Goal: Transaction & Acquisition: Book appointment/travel/reservation

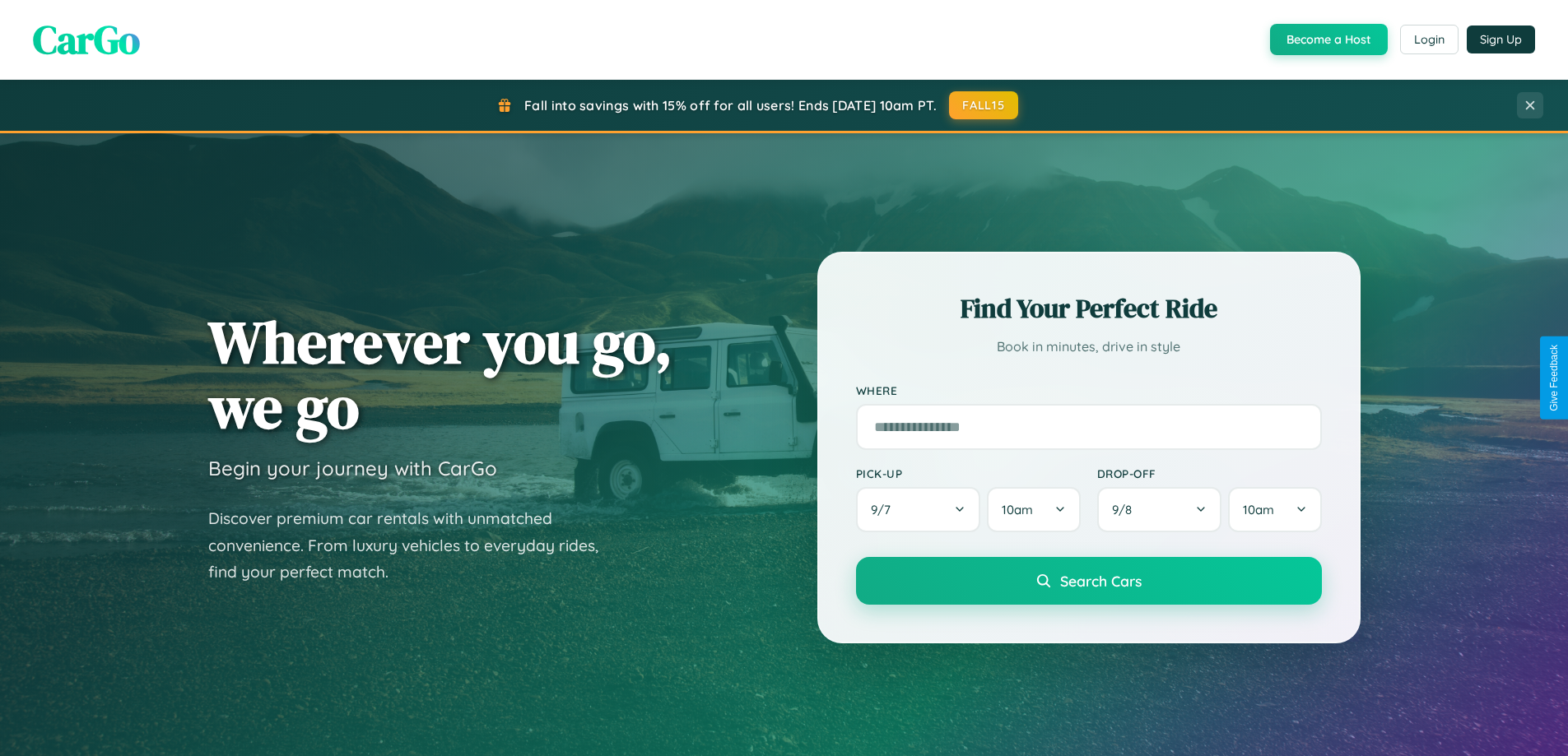
scroll to position [709, 0]
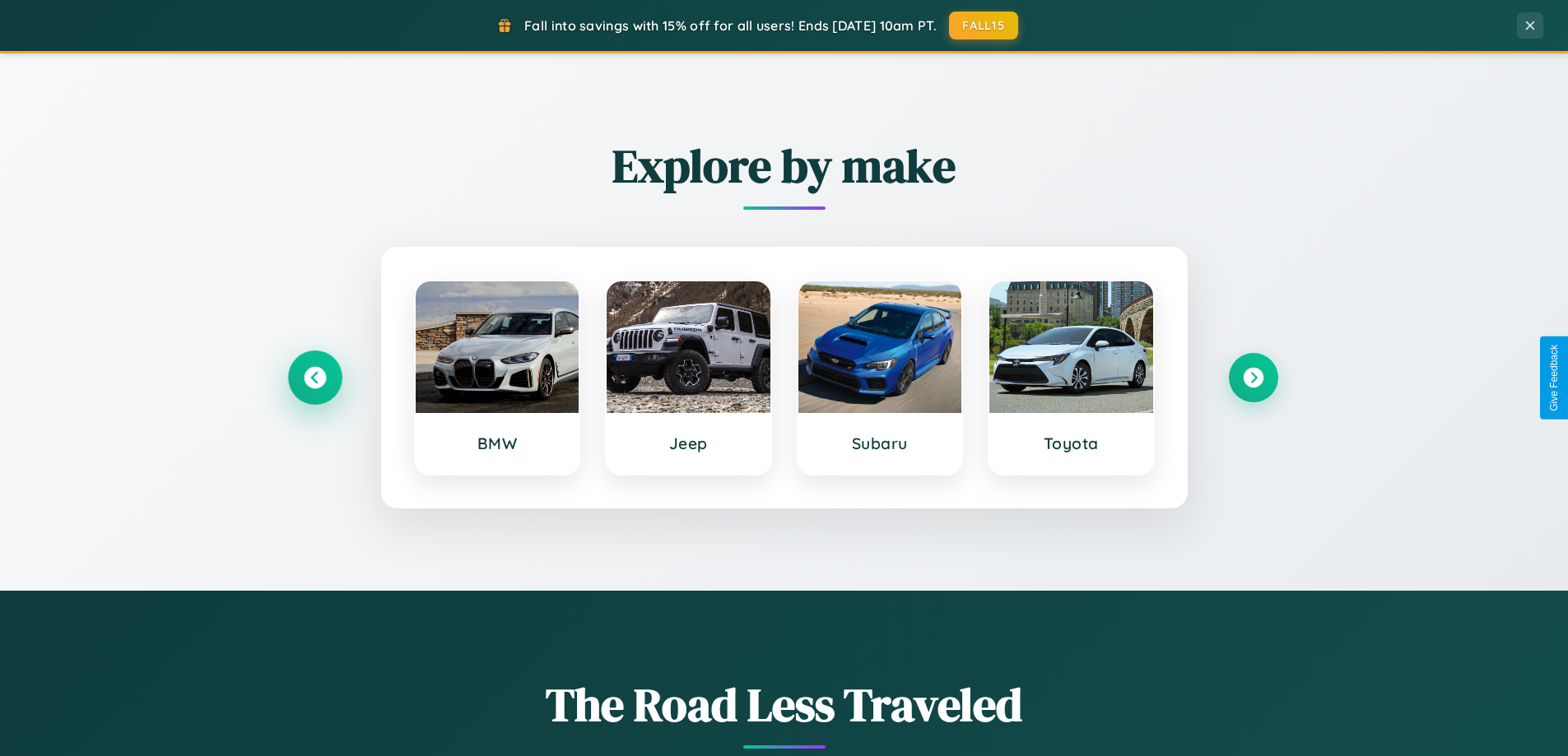
click at [314, 378] on icon at bounding box center [314, 378] width 22 height 22
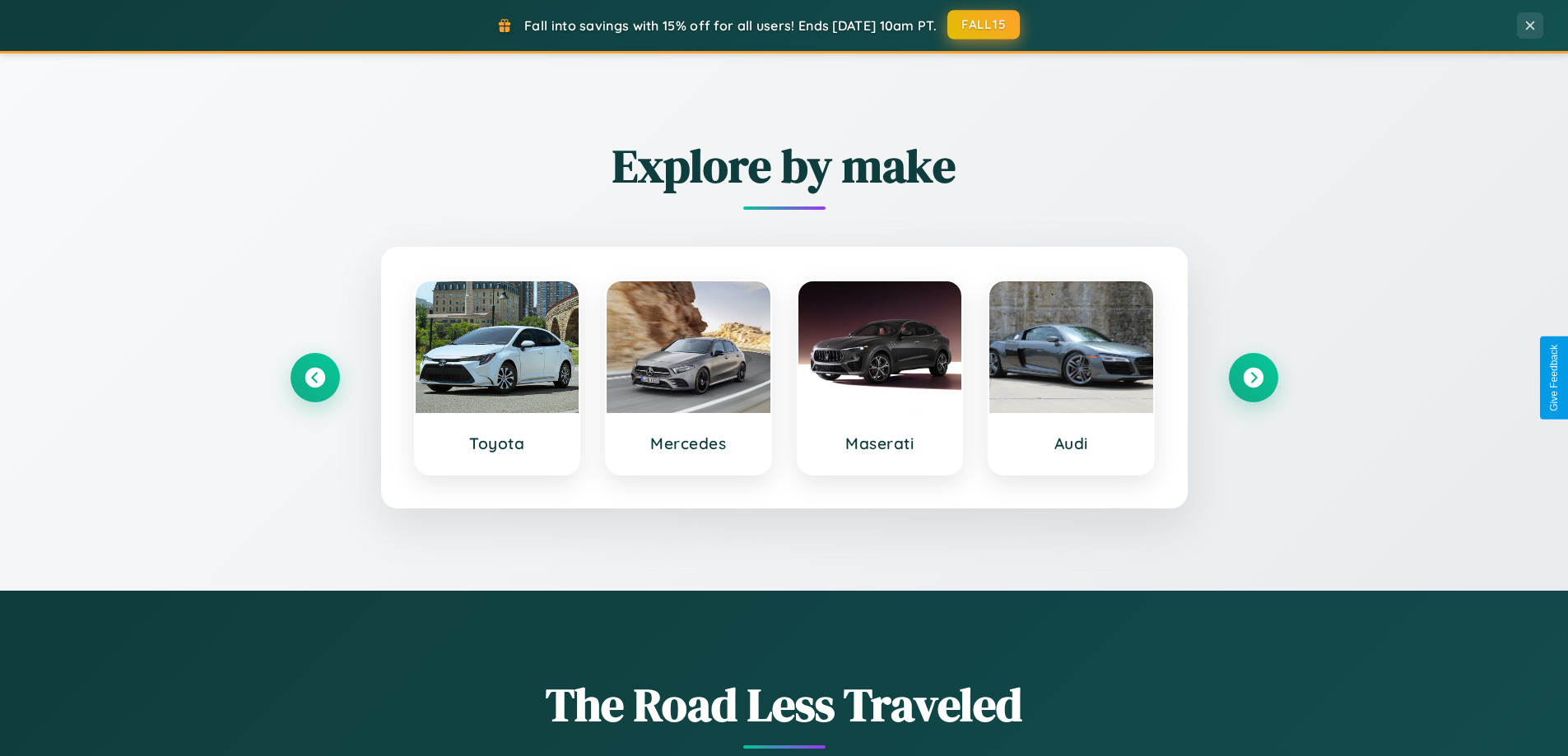
click at [984, 25] on button "FALL15" at bounding box center [983, 24] width 72 height 29
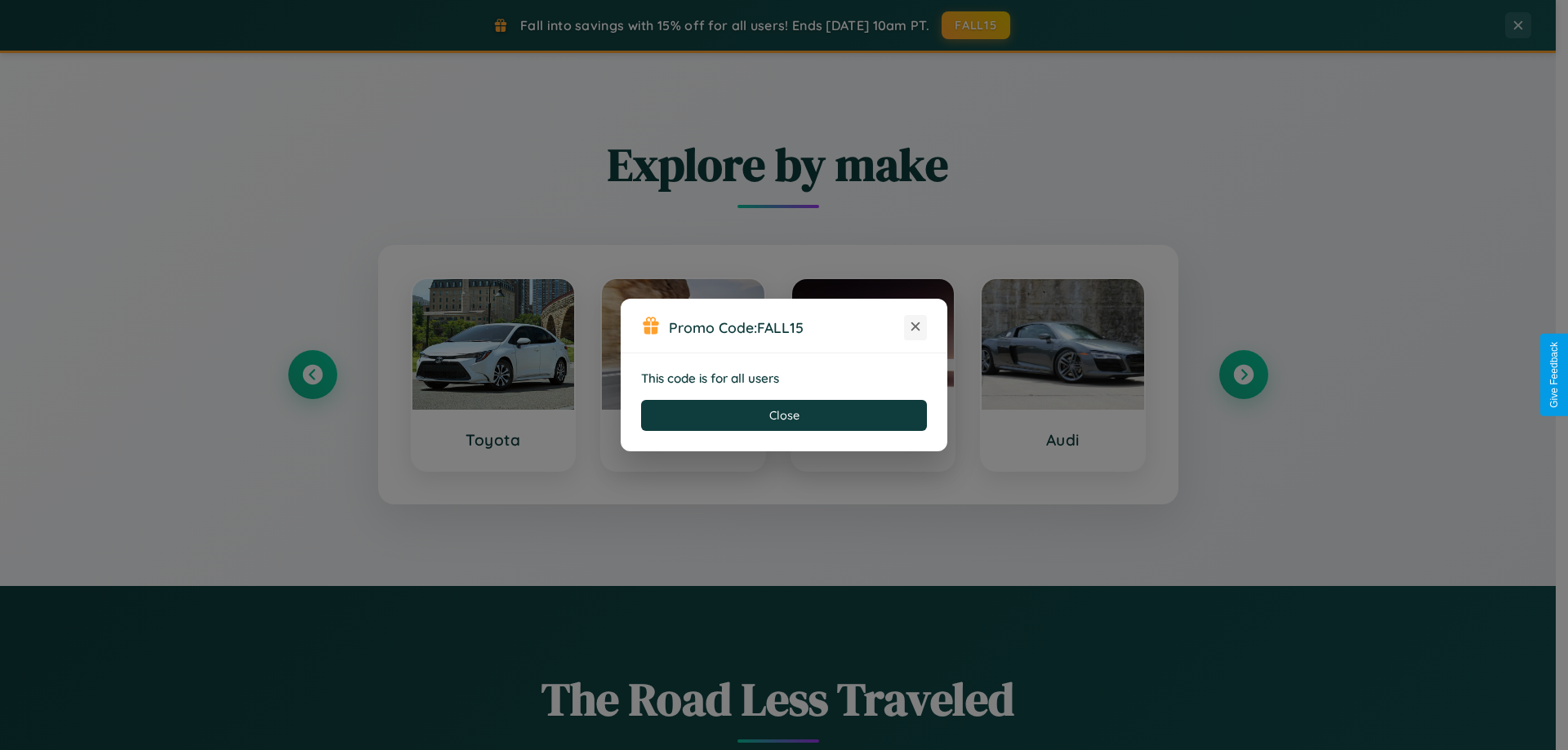
click at [916, 328] on icon at bounding box center [916, 326] width 16 height 16
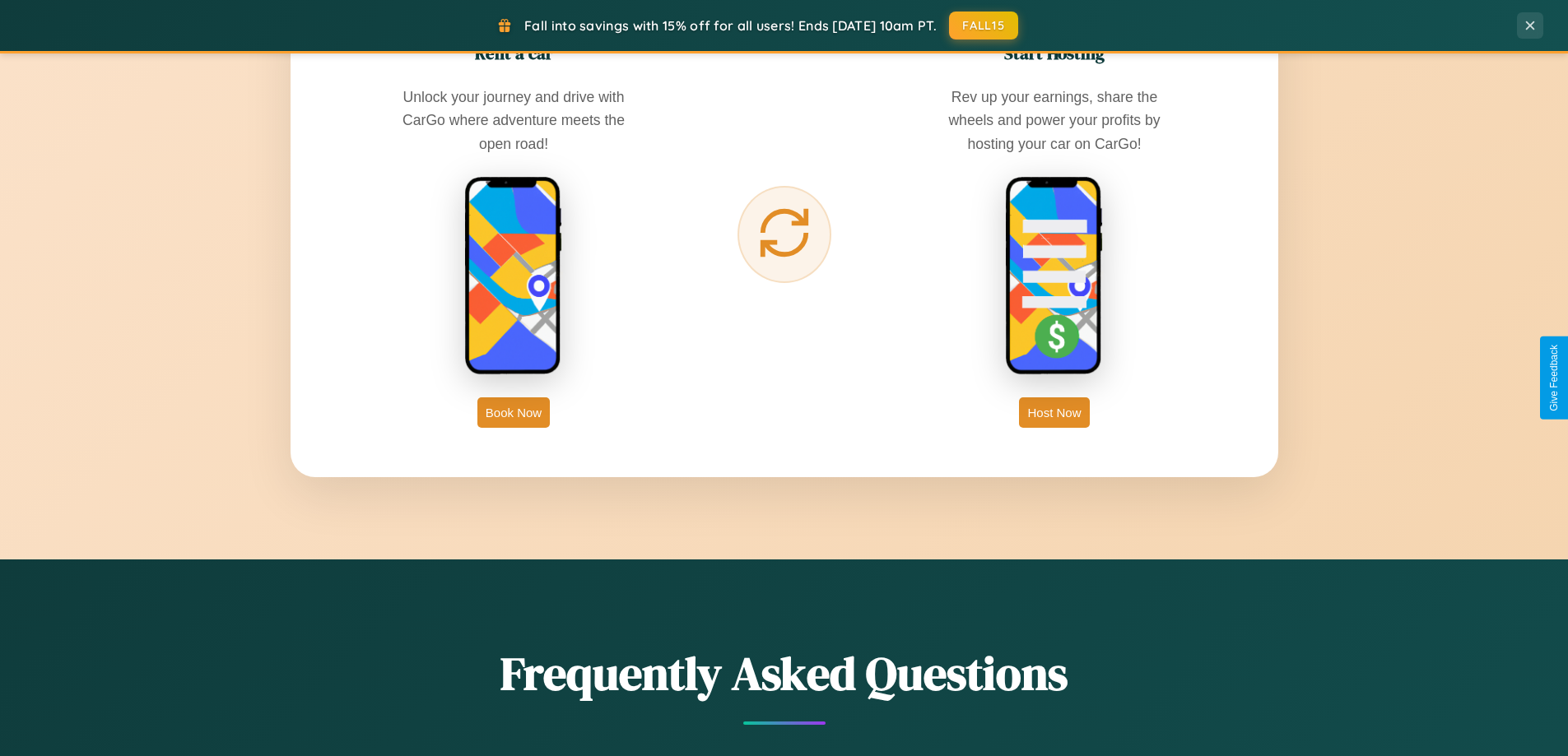
scroll to position [2644, 0]
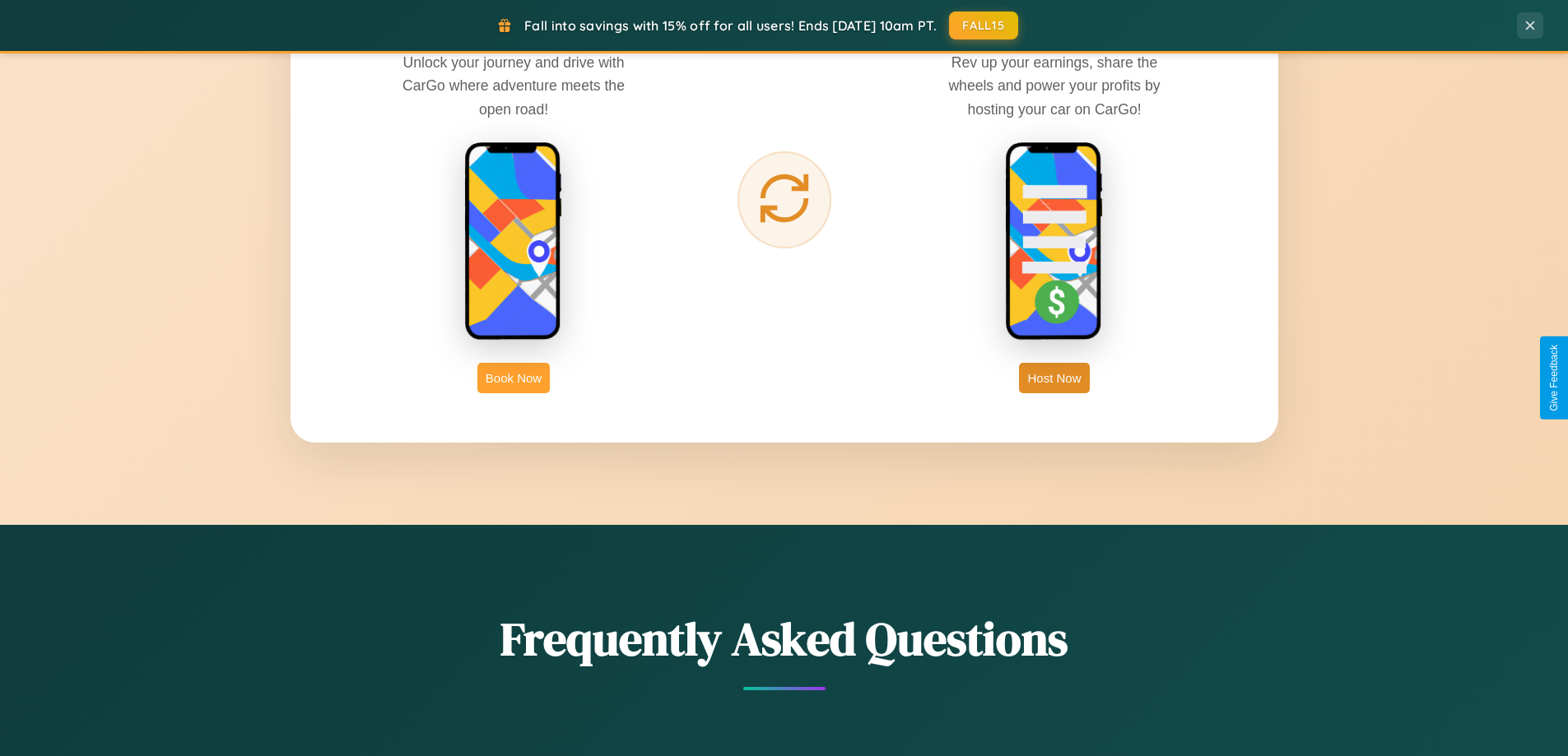
click at [514, 378] on button "Book Now" at bounding box center [513, 378] width 72 height 30
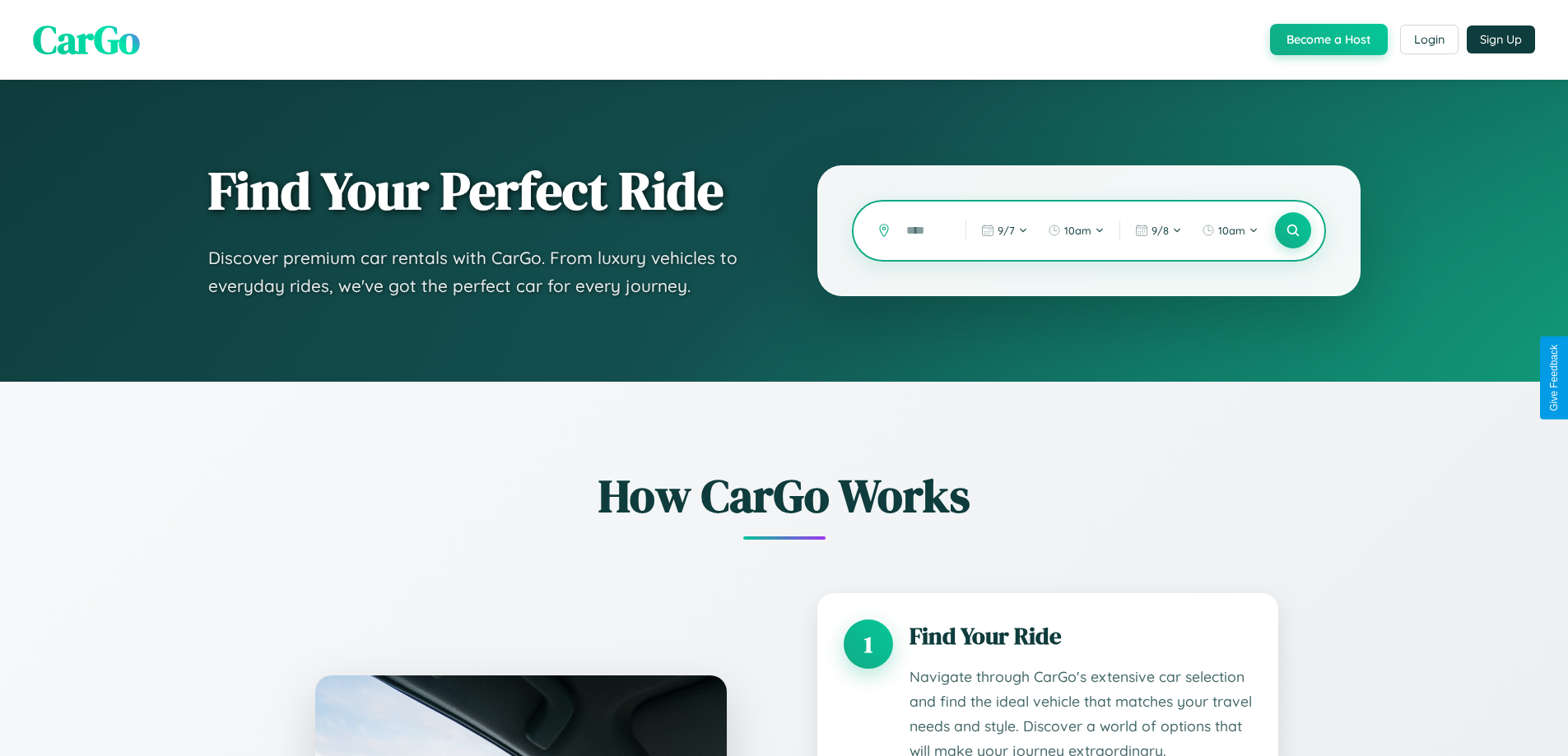
click at [924, 231] on input "text" at bounding box center [923, 231] width 51 height 28
type input "*****"
click at [1293, 231] on icon at bounding box center [1293, 231] width 16 height 16
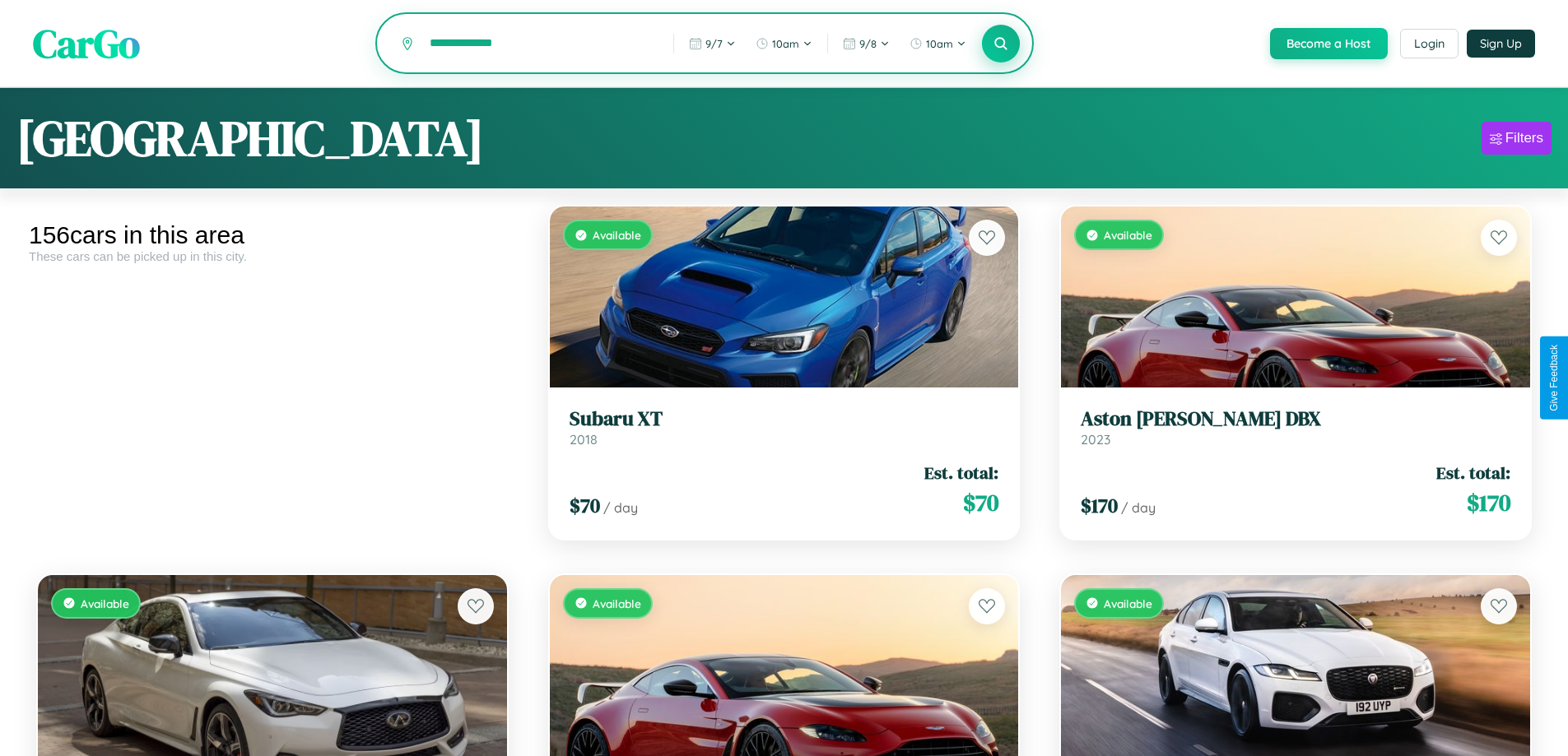
type input "**********"
click at [1000, 45] on icon at bounding box center [1001, 44] width 16 height 16
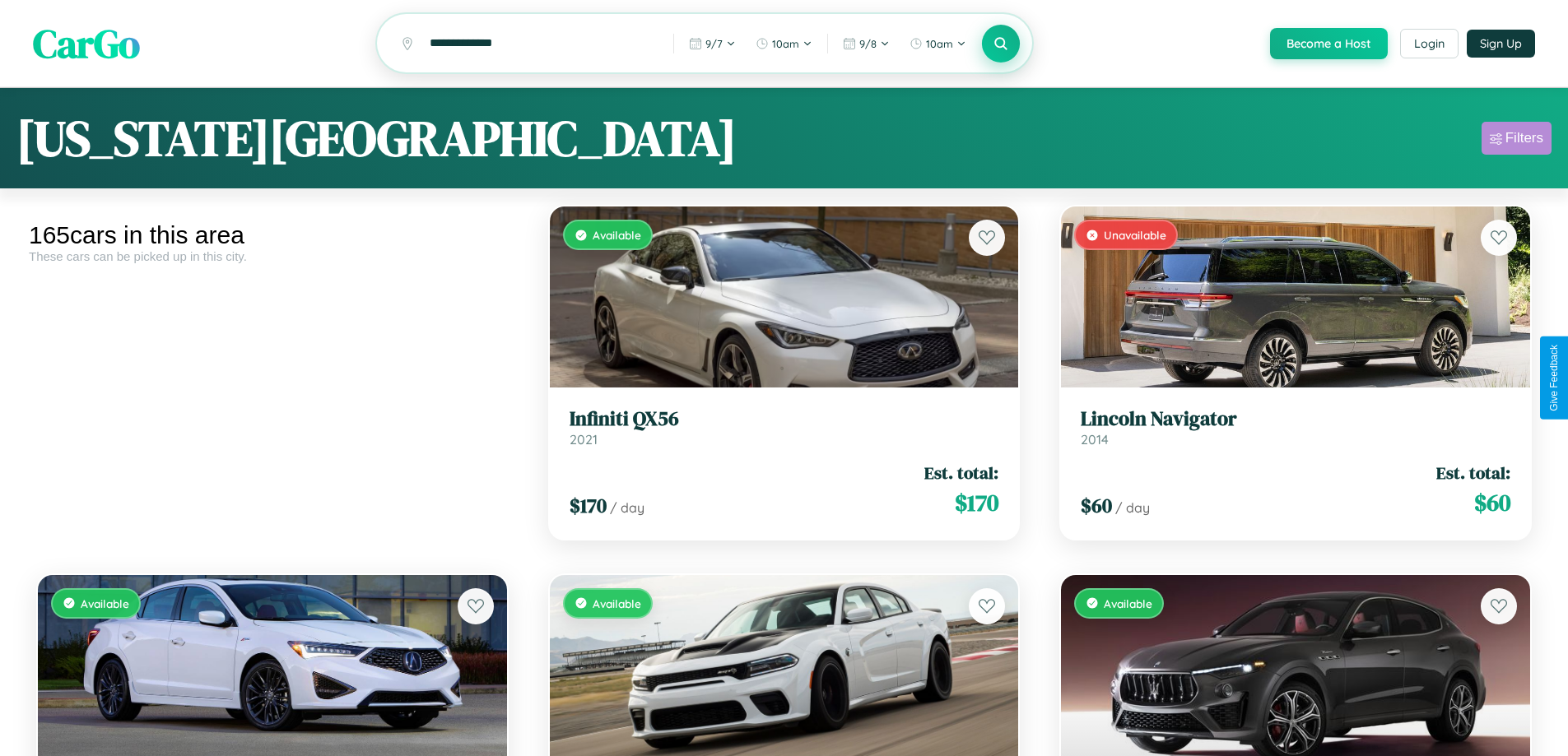
click at [1516, 141] on div "Filters" at bounding box center [1524, 138] width 38 height 16
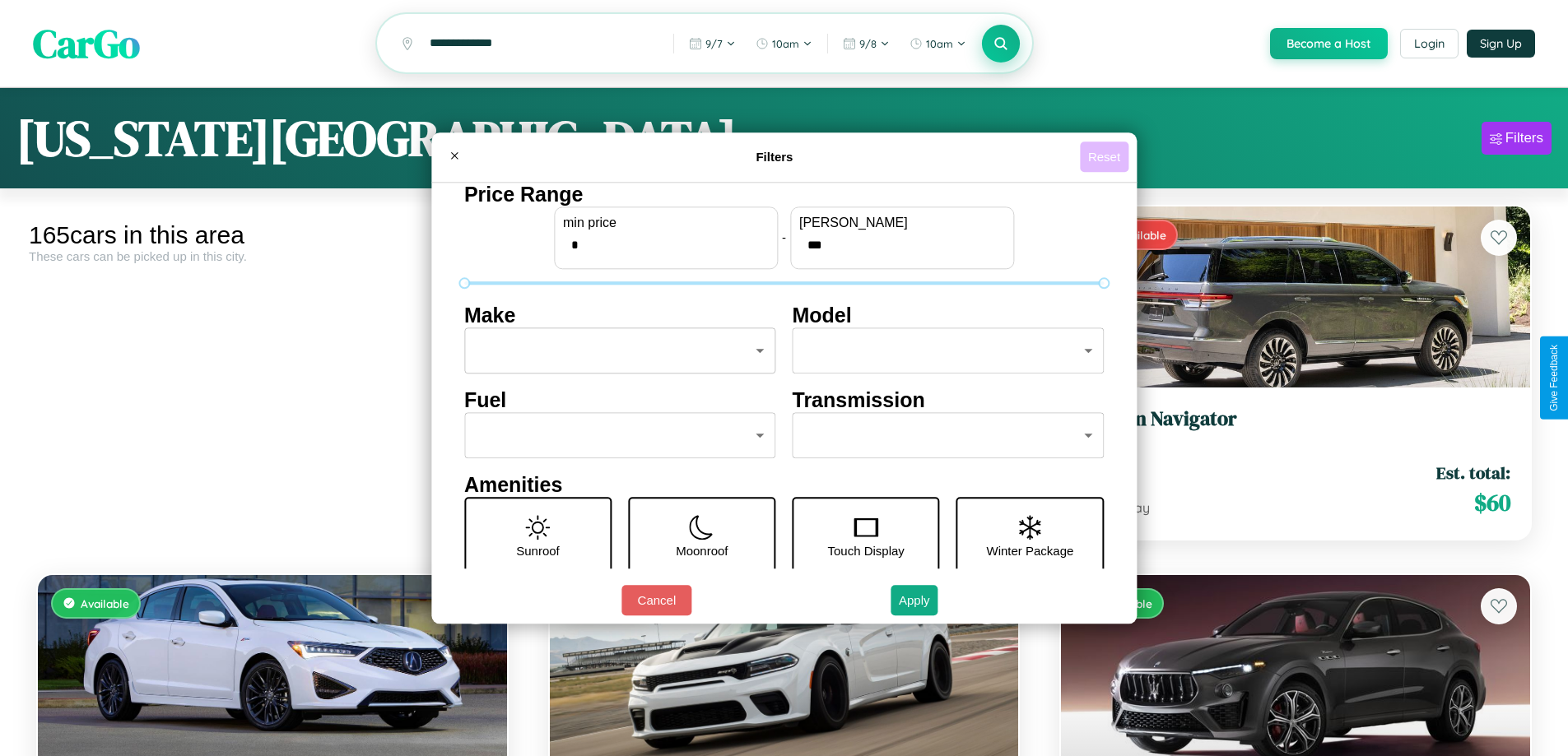
click at [1107, 157] on button "Reset" at bounding box center [1104, 157] width 49 height 30
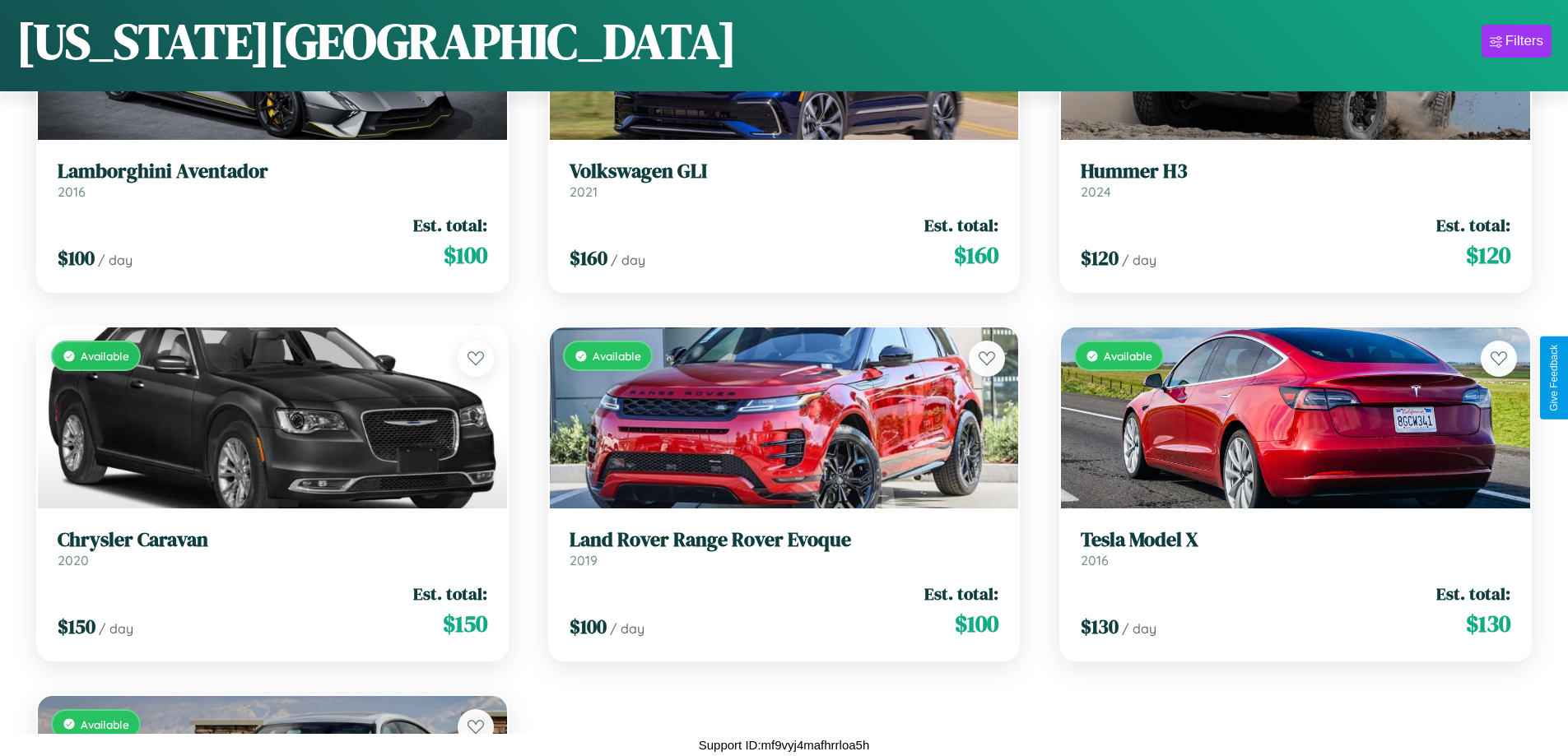
scroll to position [15337, 0]
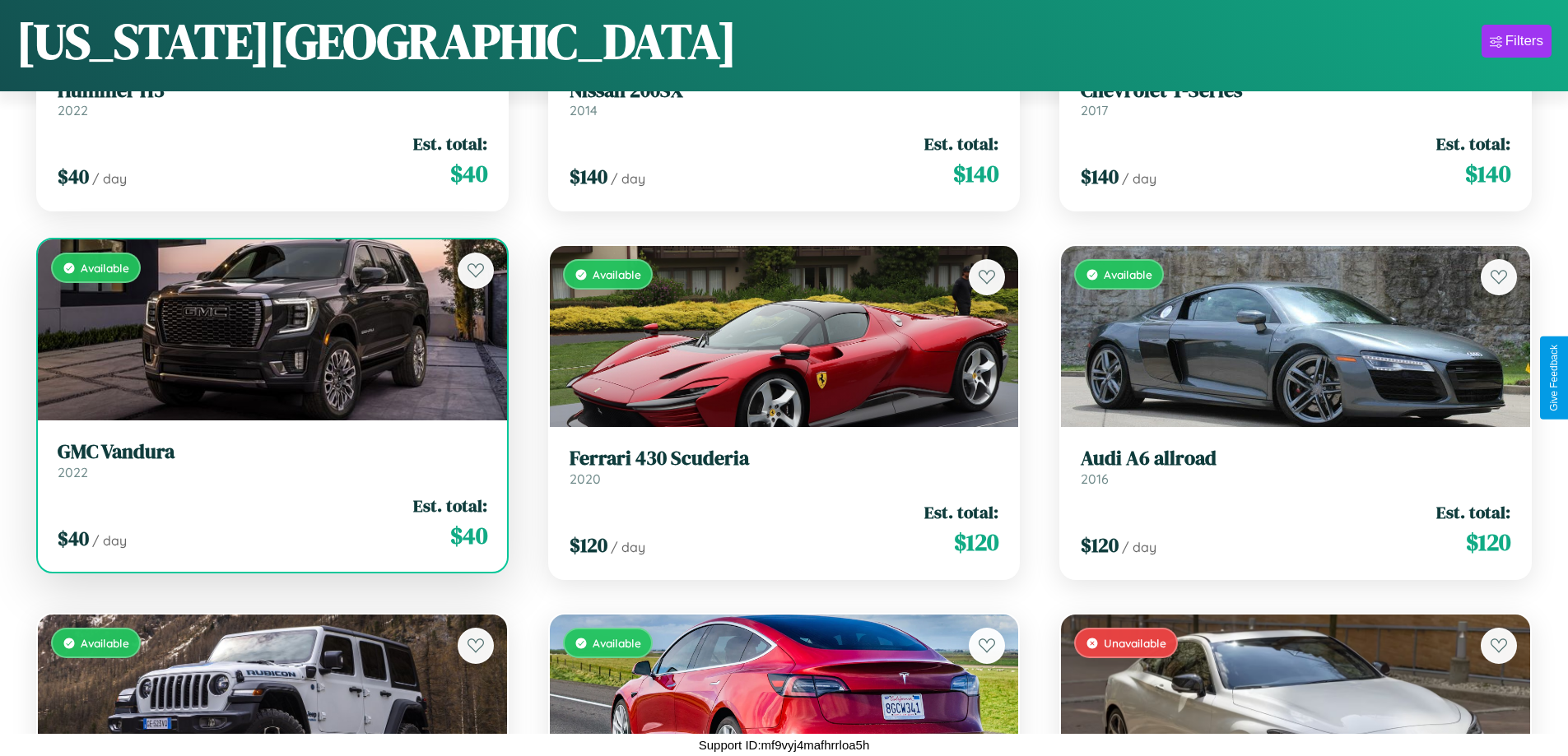
click at [270, 467] on link "GMC Vandura 2022" at bounding box center [273, 459] width 429 height 40
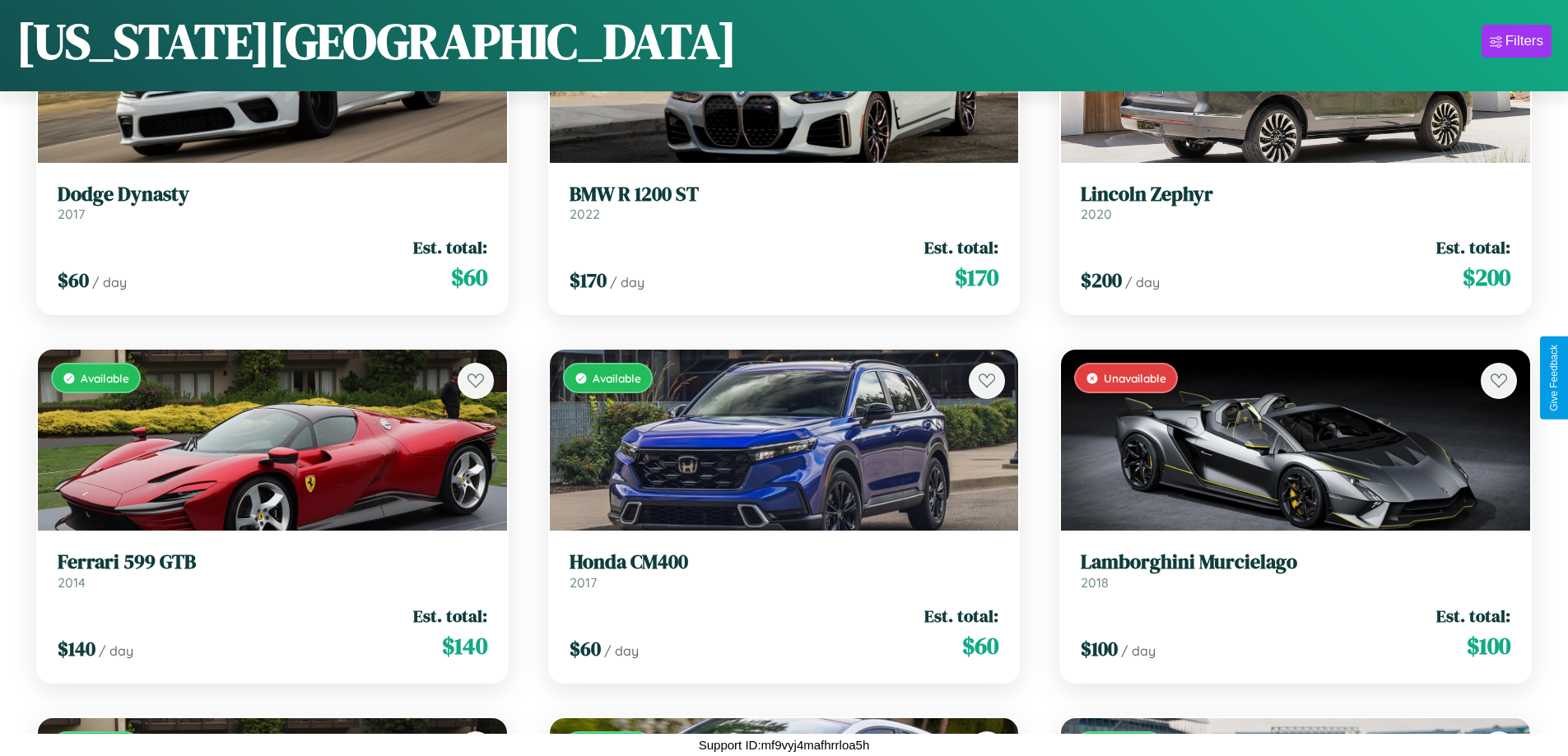
scroll to position [17180, 0]
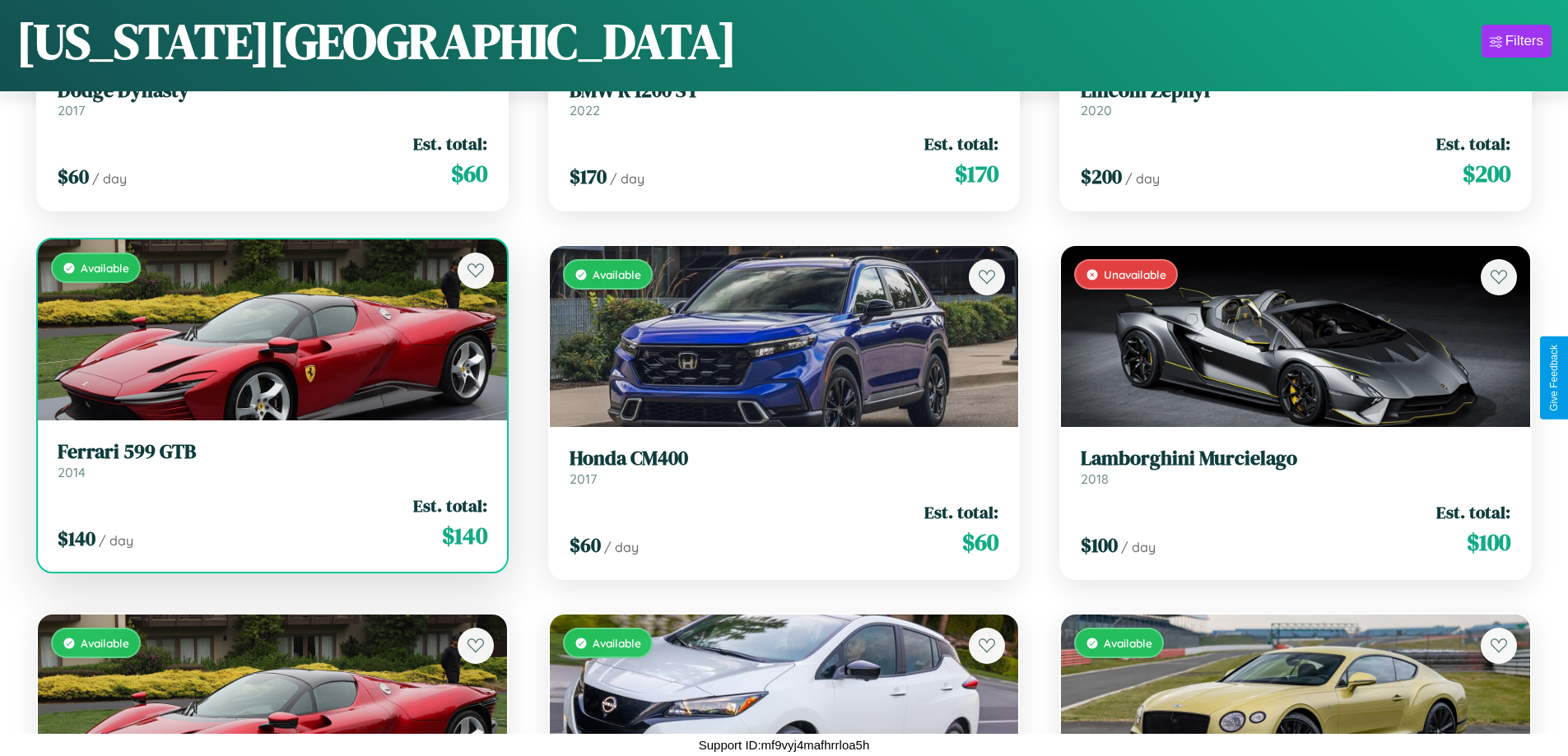
click at [270, 460] on h3 "Ferrari 599 GTB" at bounding box center [273, 451] width 429 height 24
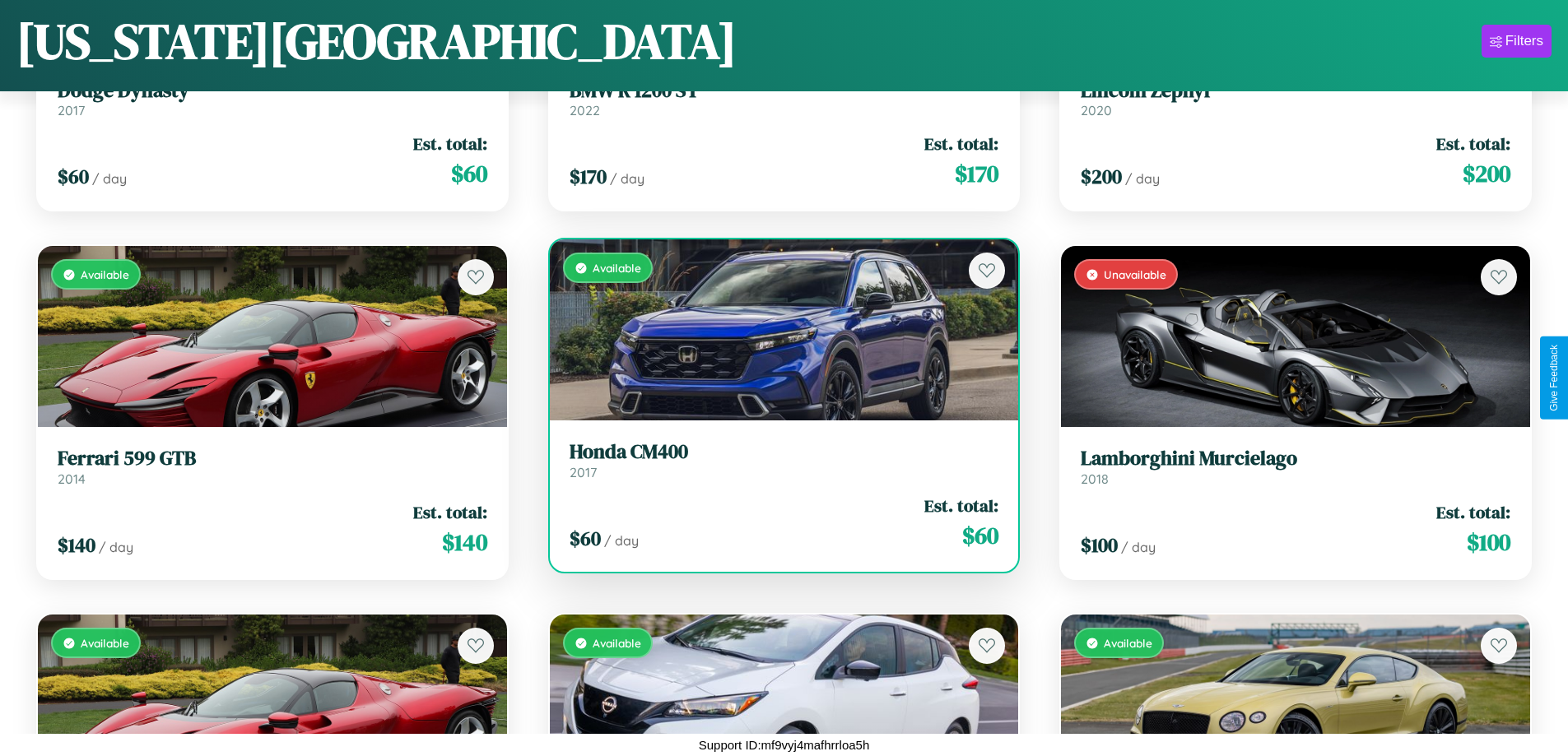
scroll to position [9442, 0]
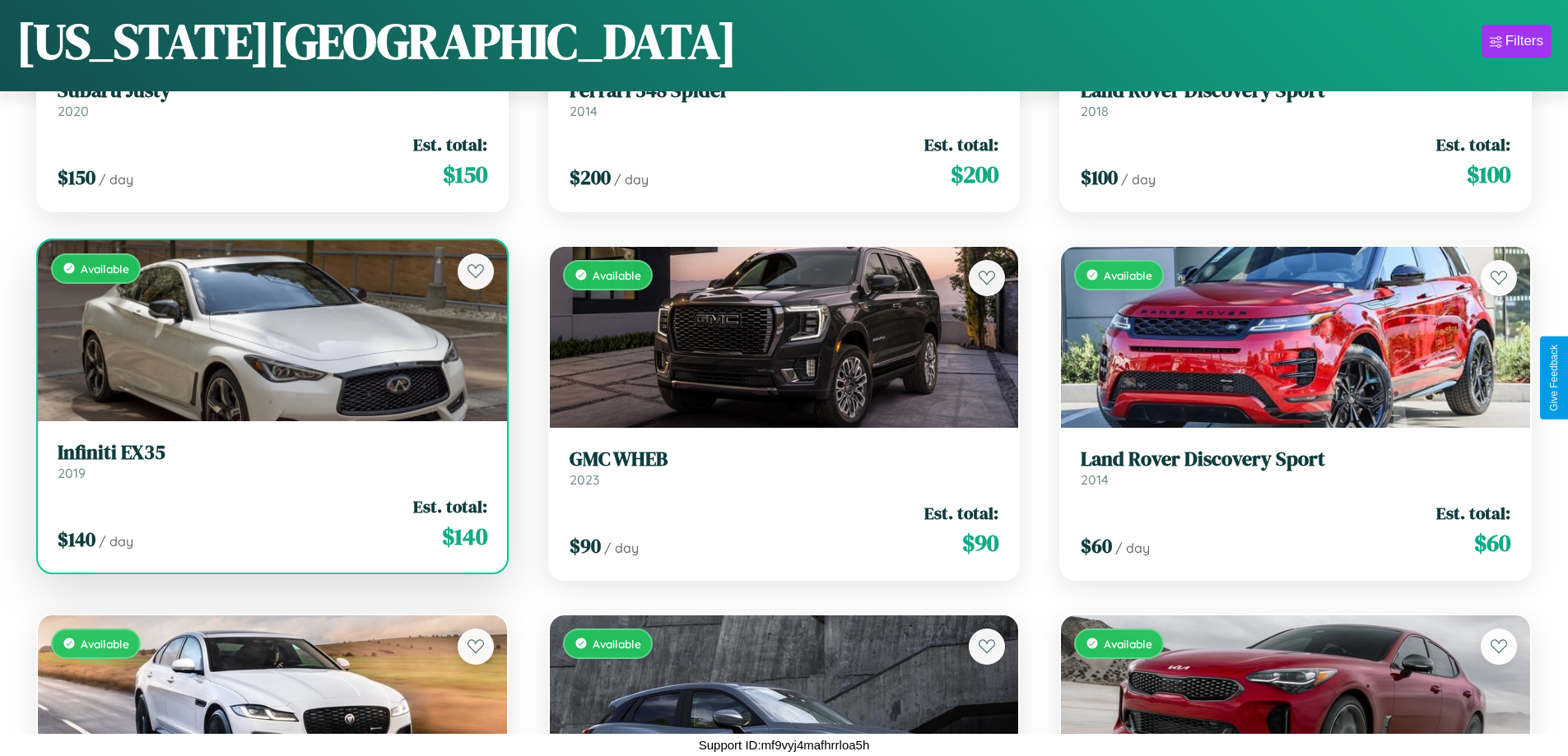
click at [270, 334] on div "Available" at bounding box center [273, 330] width 470 height 181
click at [270, 330] on div "Available" at bounding box center [273, 330] width 470 height 181
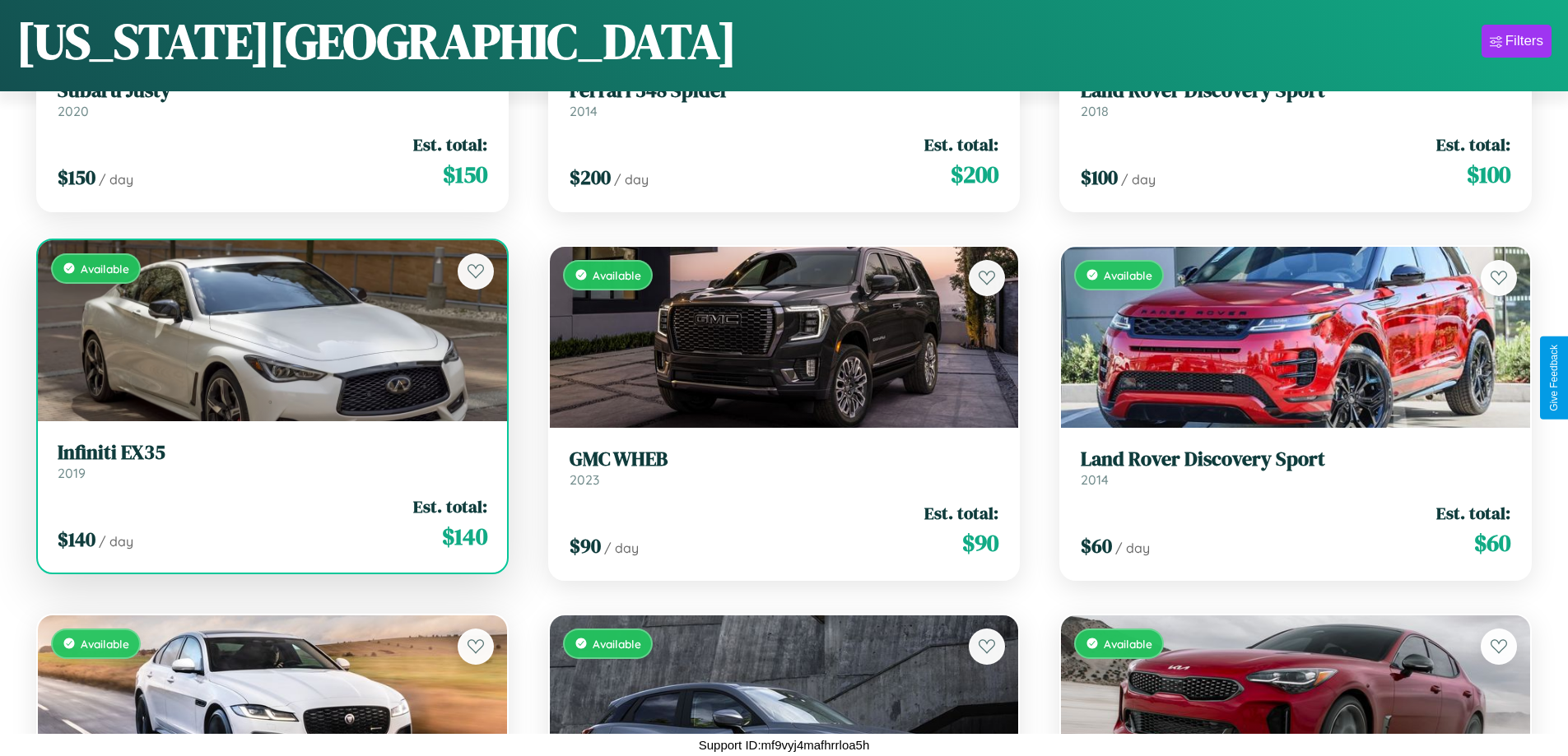
click at [270, 330] on div "Available" at bounding box center [273, 330] width 470 height 181
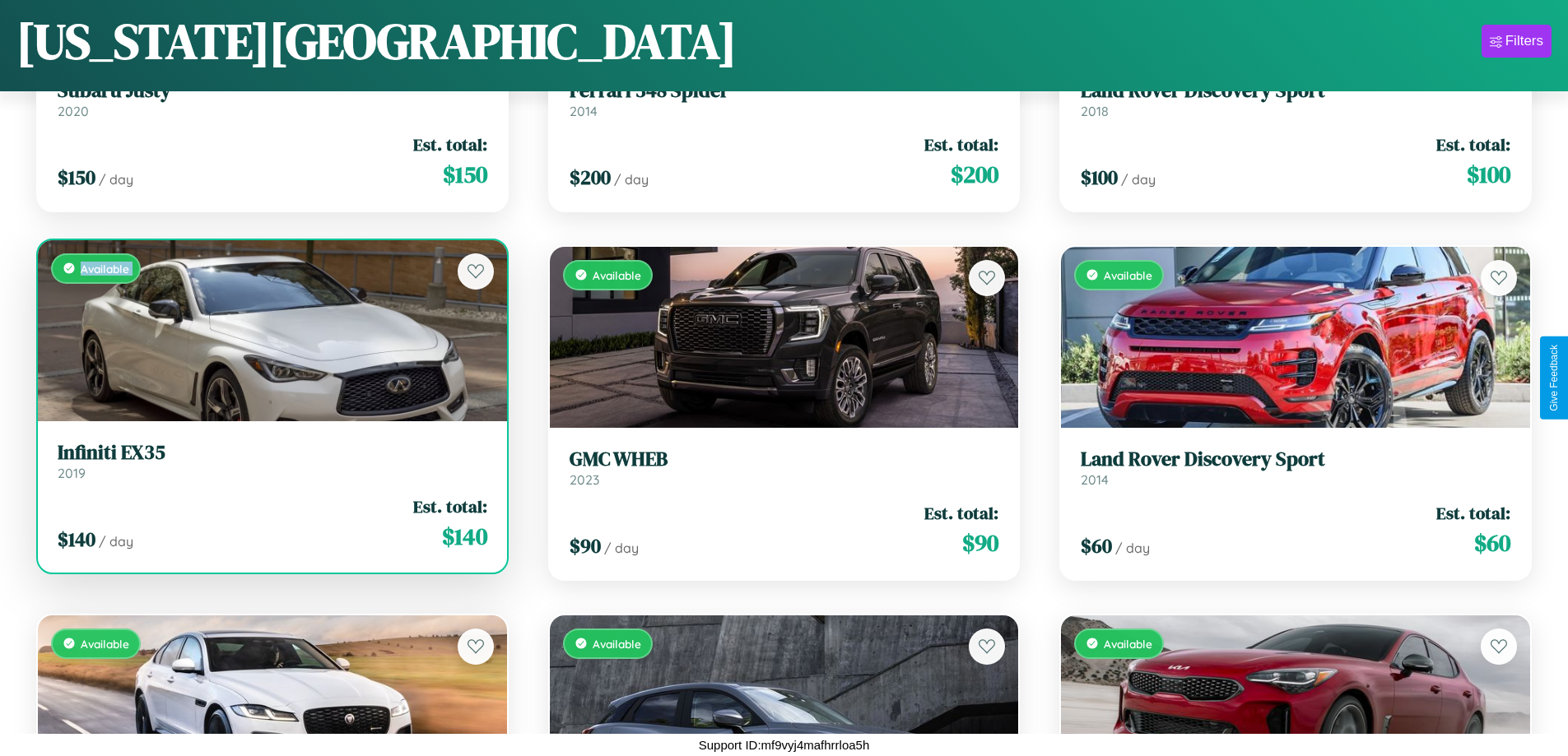
click at [270, 330] on div "Available" at bounding box center [273, 330] width 470 height 181
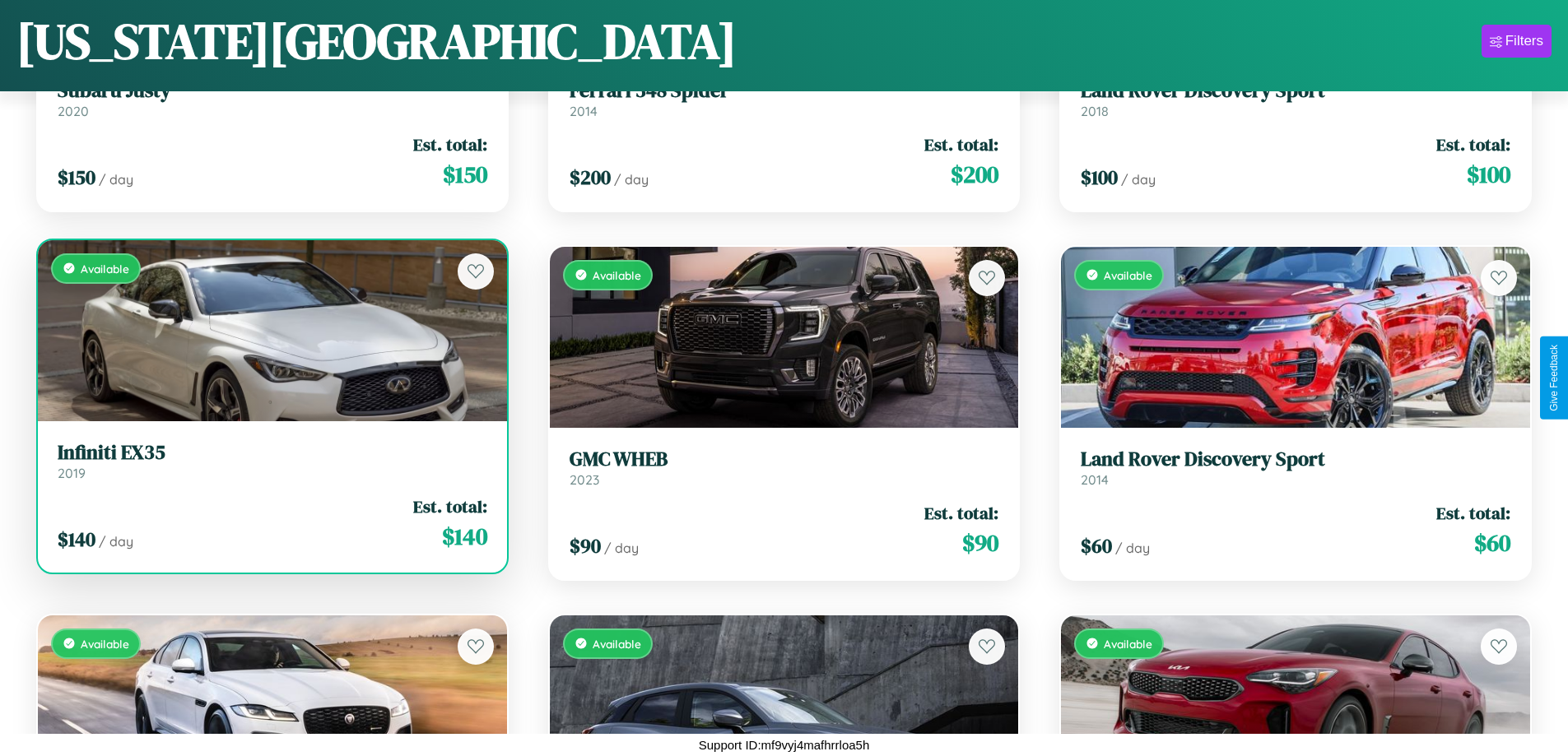
click at [270, 330] on div "Available" at bounding box center [273, 330] width 470 height 181
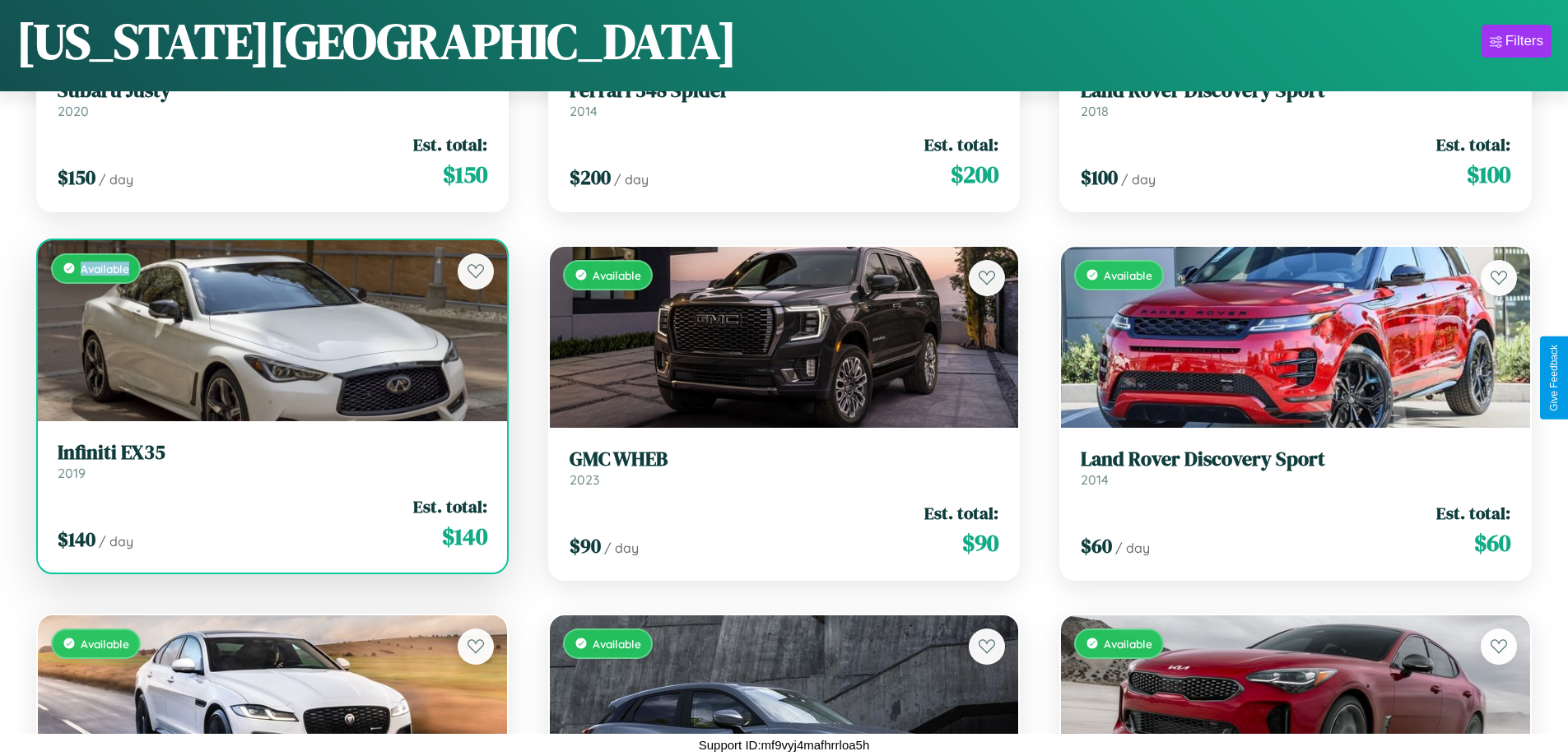
click at [270, 330] on div "Available" at bounding box center [273, 330] width 470 height 181
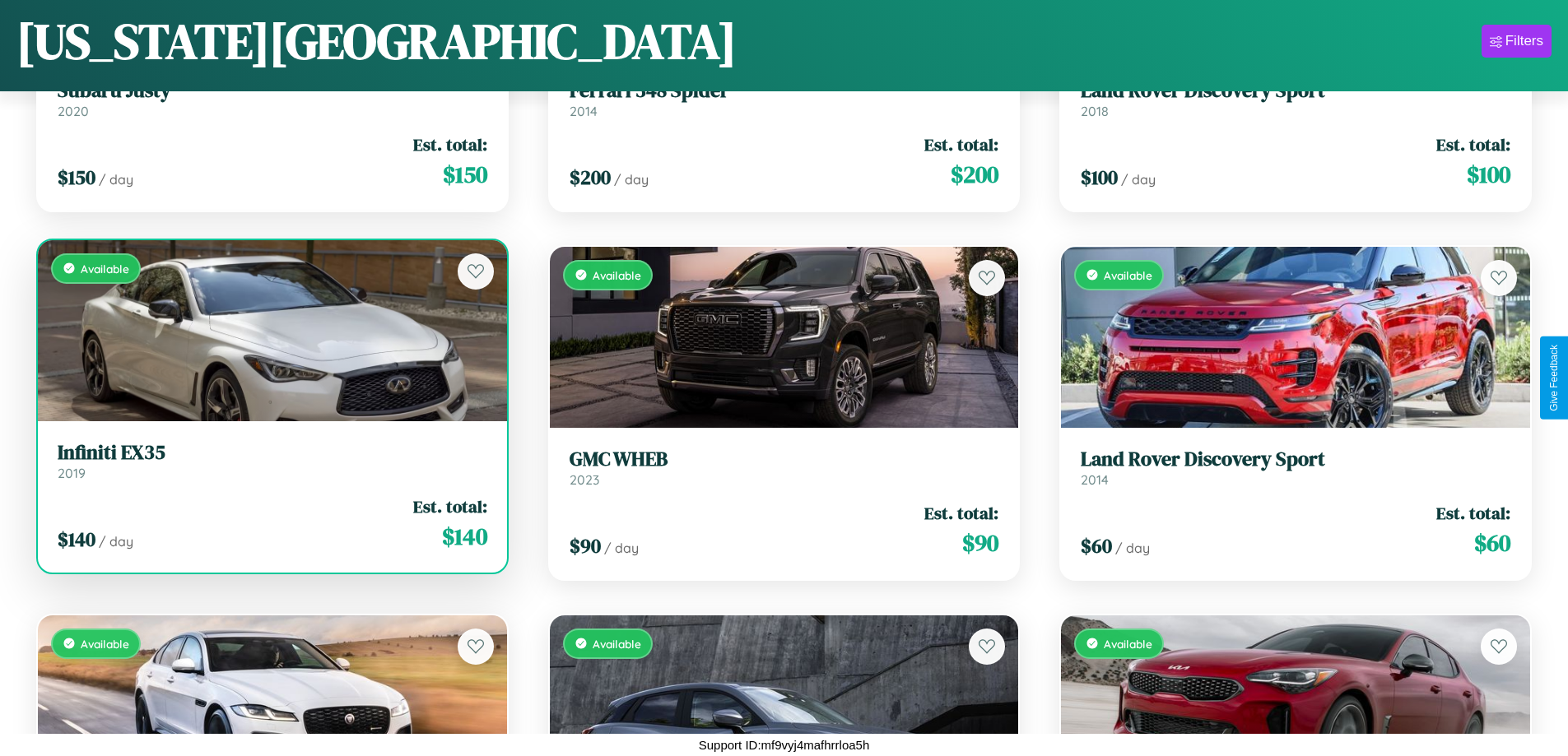
click at [270, 460] on h3 "Infiniti EX35" at bounding box center [273, 452] width 429 height 24
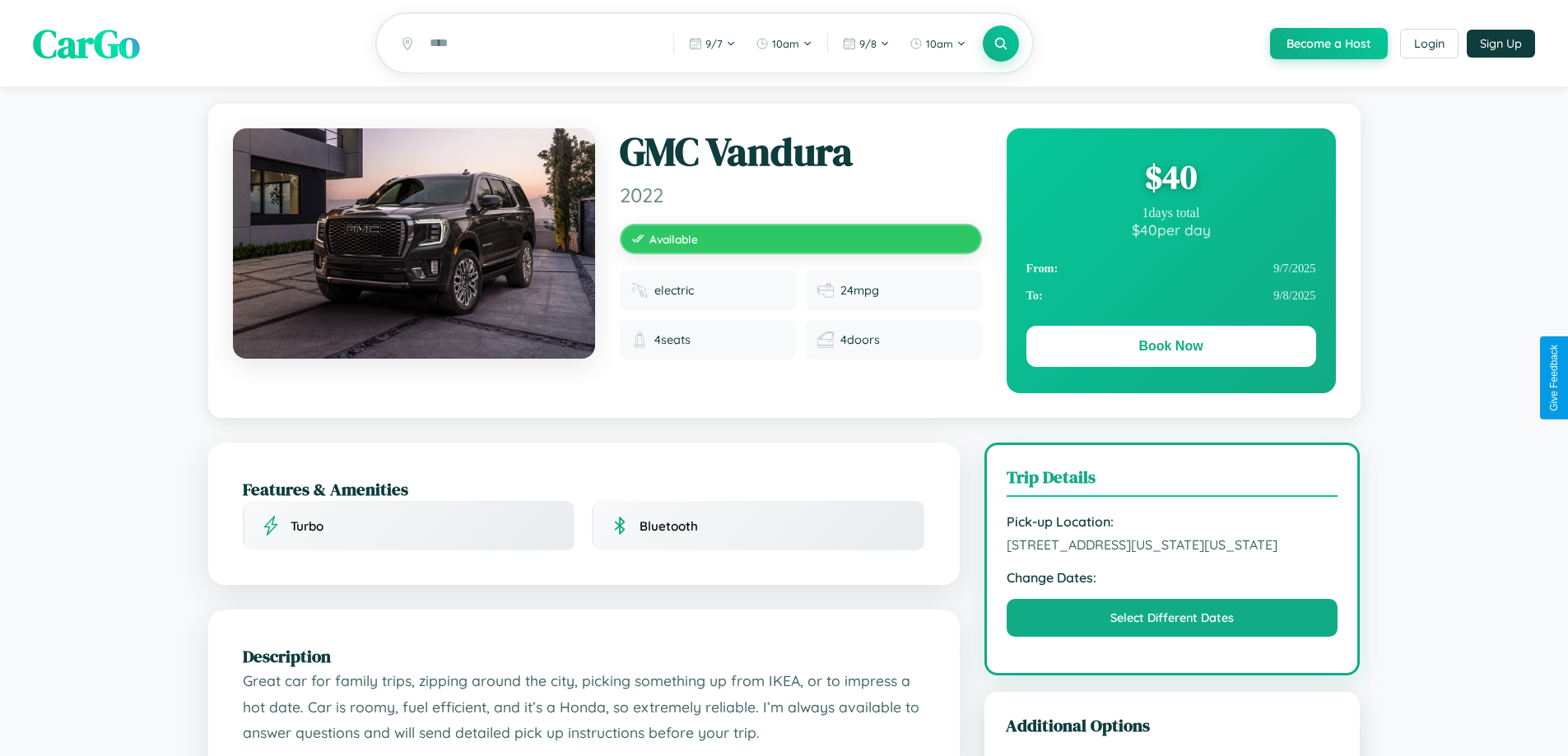
click at [1171, 179] on div "$ 40" at bounding box center [1171, 177] width 290 height 45
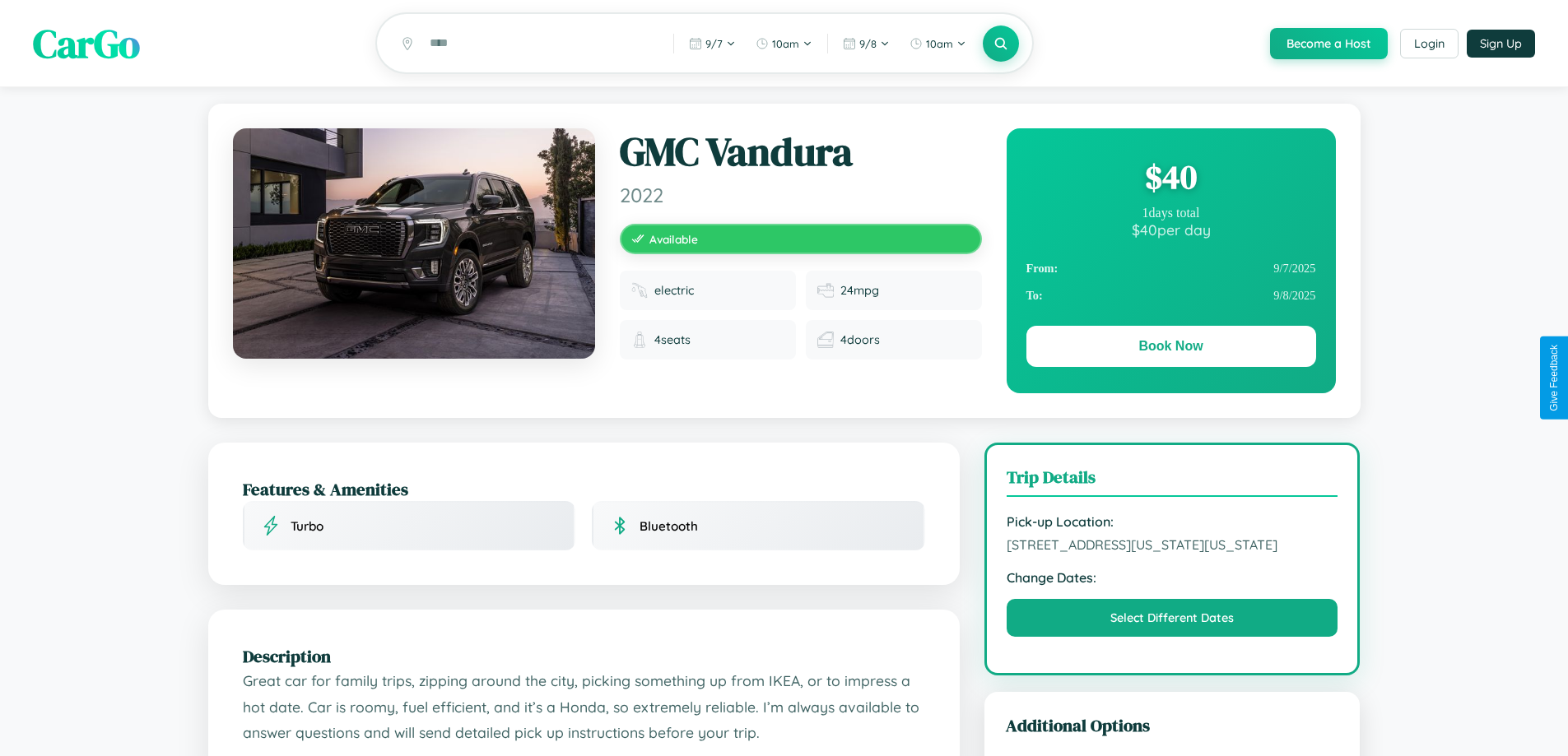
click at [1171, 179] on div "$ 40" at bounding box center [1171, 177] width 290 height 45
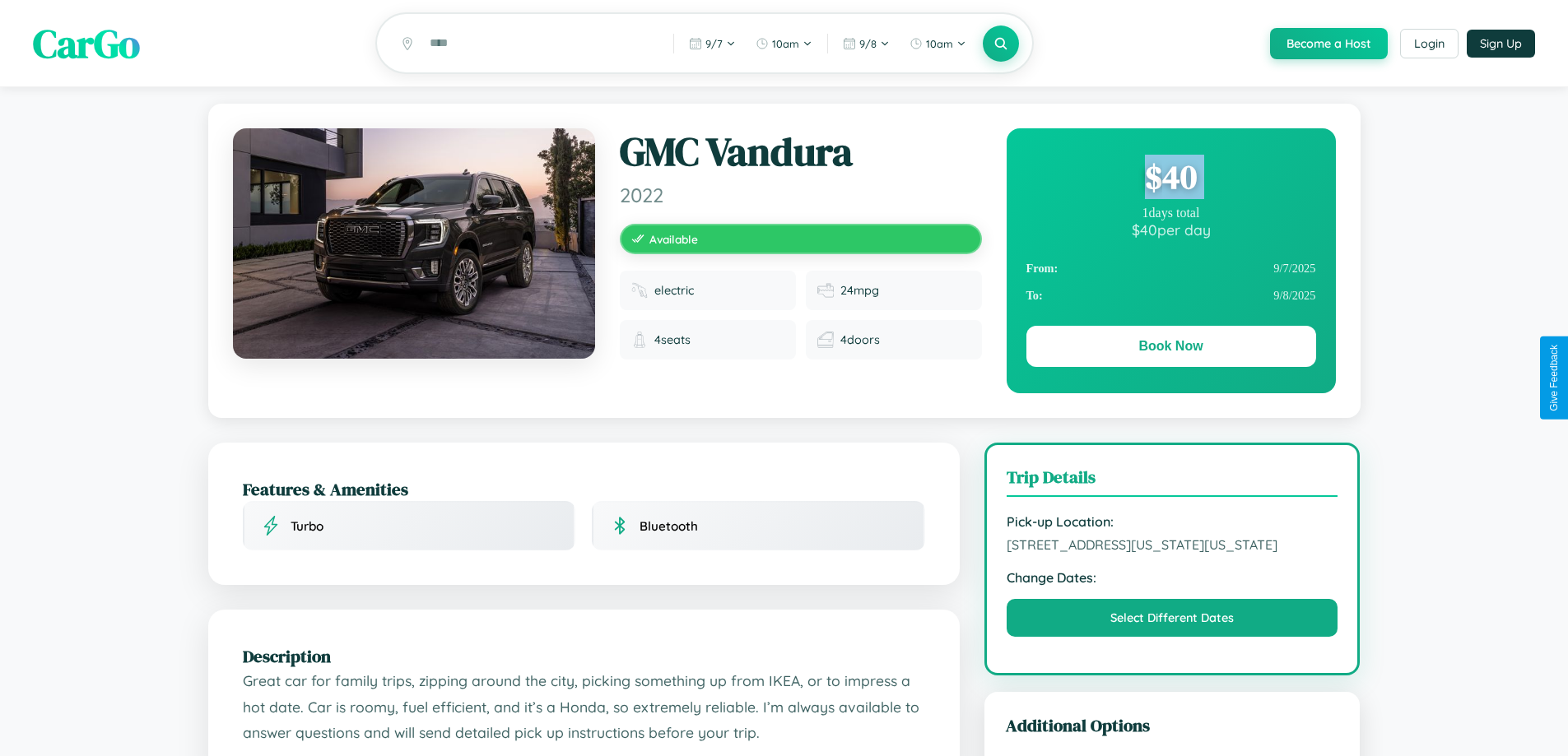
click at [1171, 179] on div "$ 40" at bounding box center [1171, 177] width 290 height 45
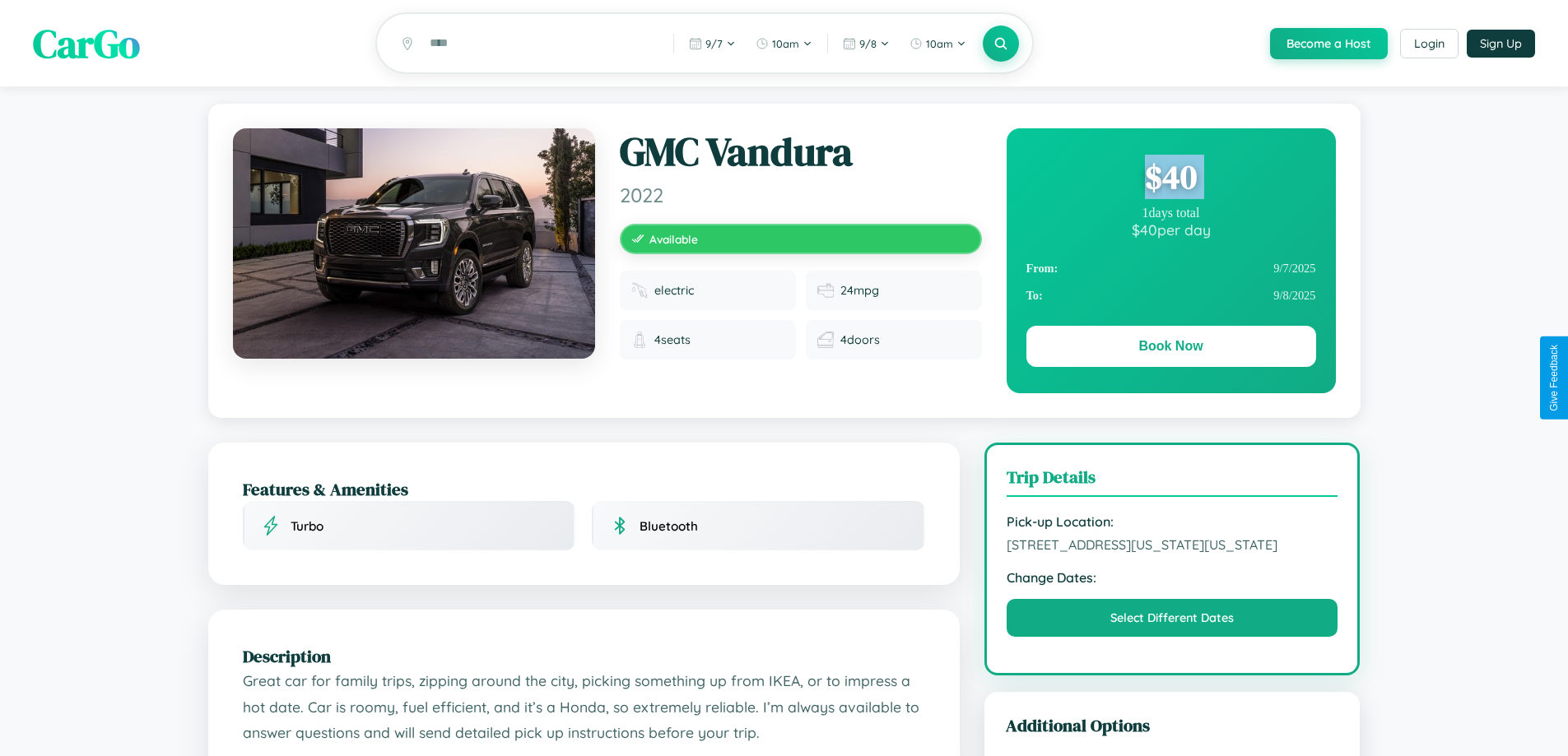
click at [1171, 179] on div "$ 40" at bounding box center [1171, 177] width 290 height 45
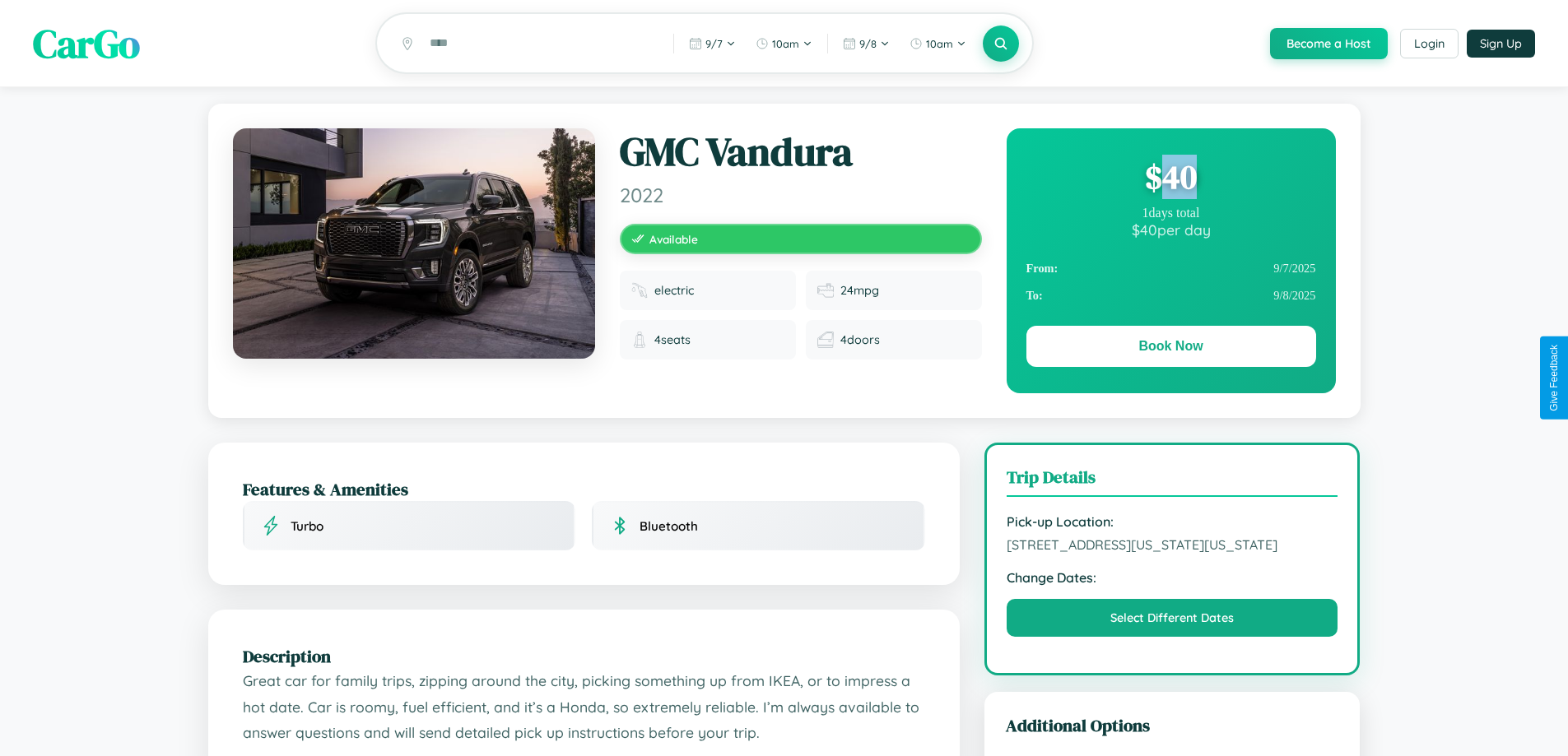
click at [1171, 179] on div "$ 40" at bounding box center [1171, 177] width 290 height 45
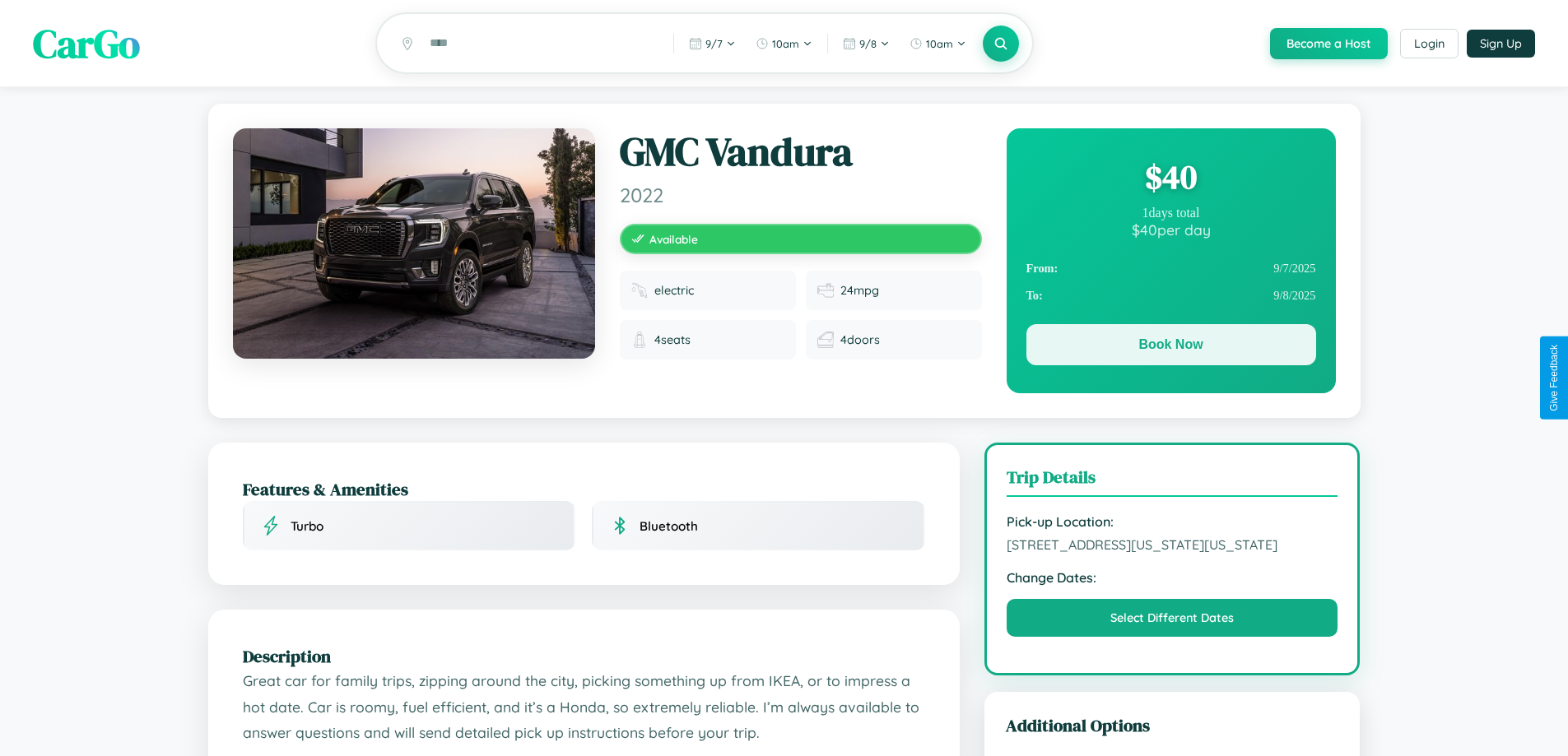
click at [1171, 349] on button "Book Now" at bounding box center [1171, 345] width 290 height 41
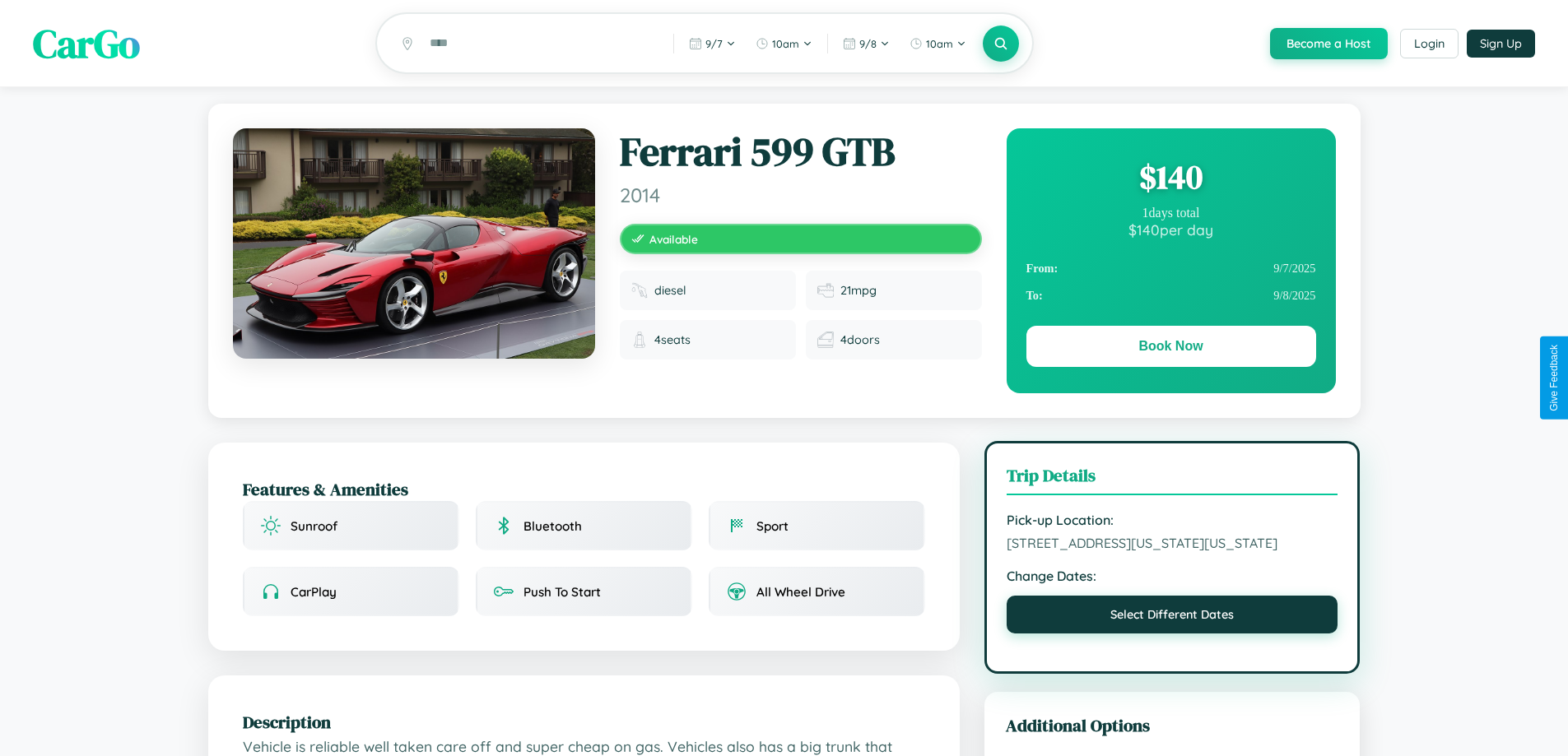
click at [1172, 633] on button "Select Different Dates" at bounding box center [1172, 614] width 331 height 38
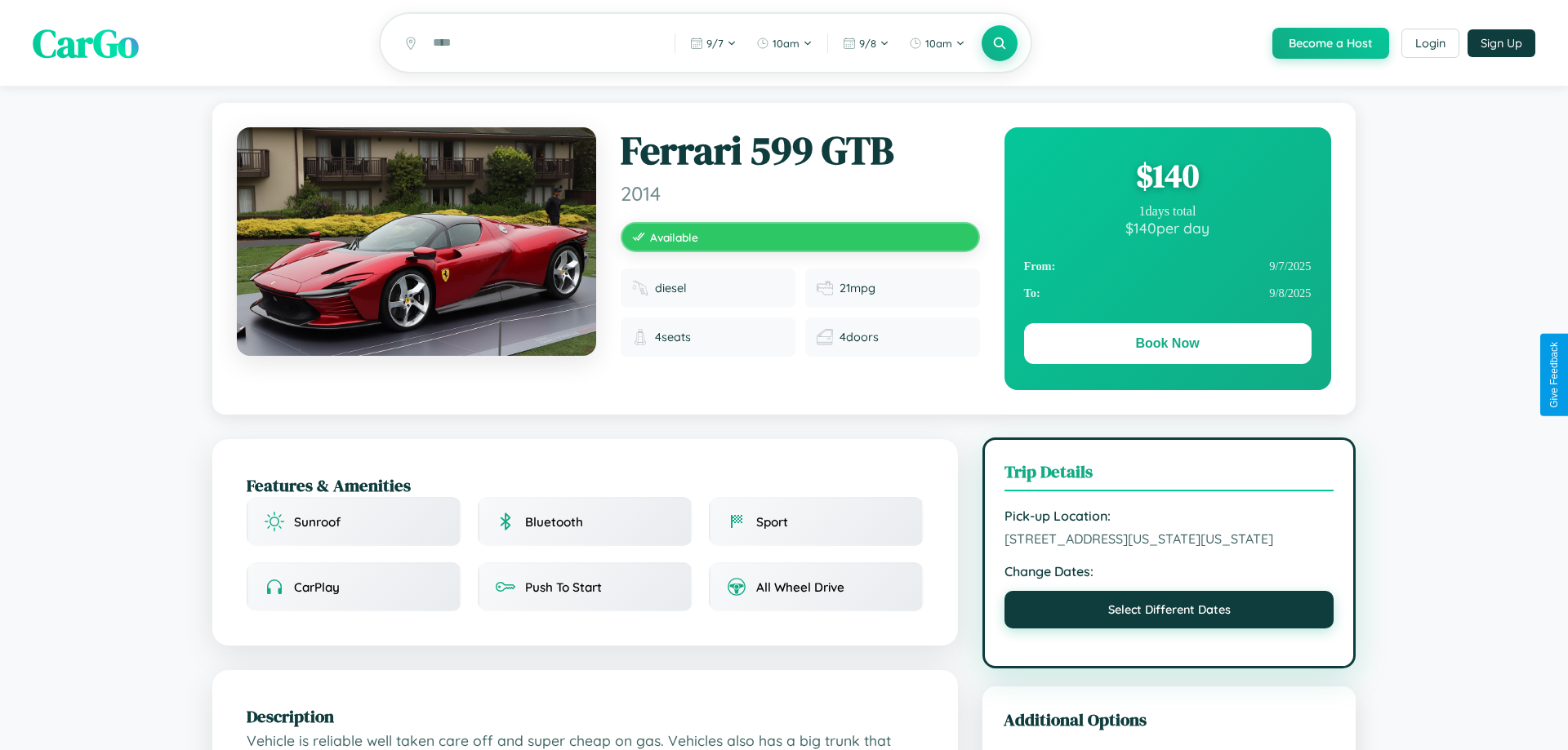
select select "*"
select select "****"
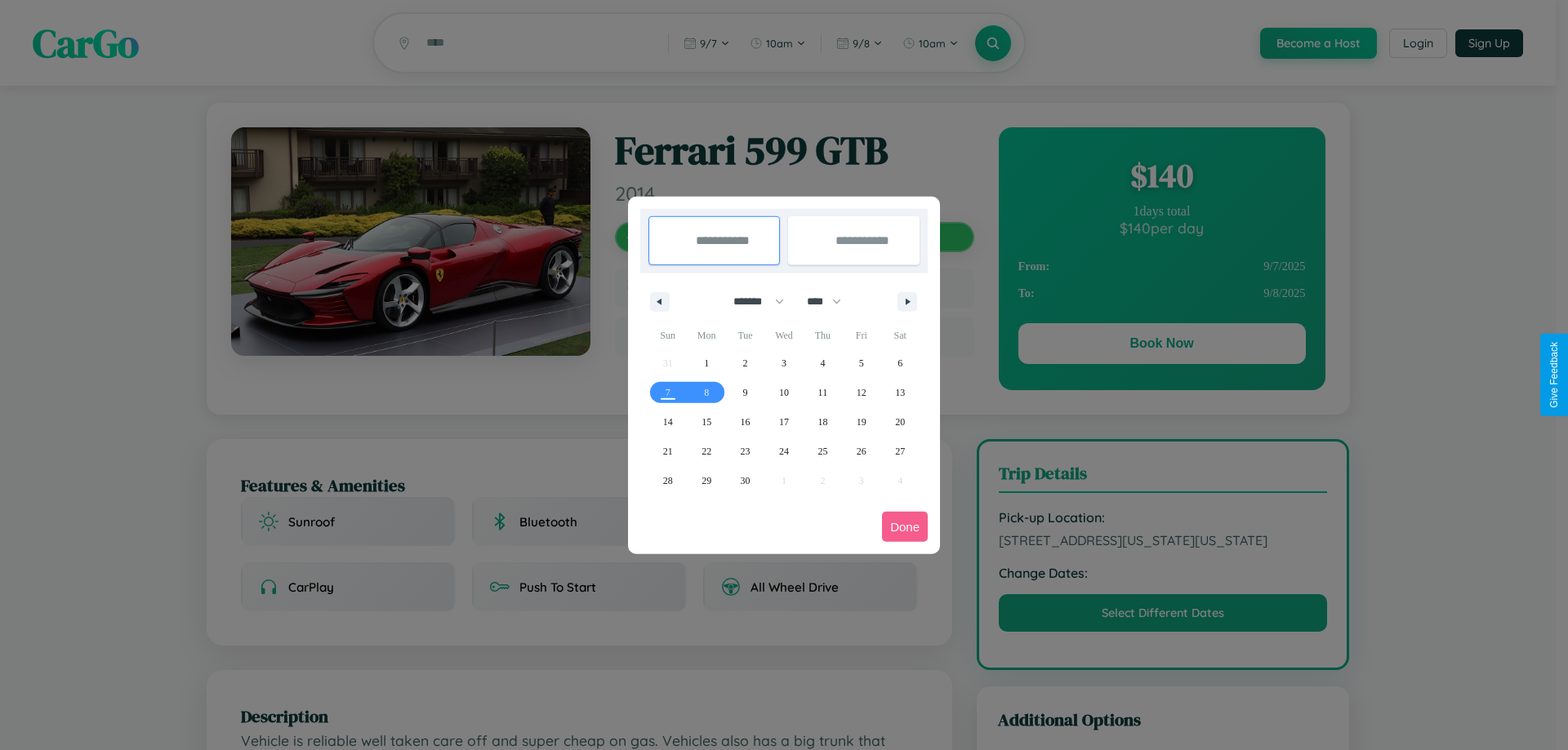
click at [751, 301] on select "******* ******** ***** ***** *** **** **** ****** ********* ******* ******** **…" at bounding box center [756, 301] width 70 height 27
select select "*"
click at [832, 301] on select "**** **** **** **** **** **** **** **** **** **** **** **** **** **** **** ****…" at bounding box center [823, 301] width 49 height 27
select select "****"
click at [745, 480] on span "27" at bounding box center [745, 481] width 10 height 29
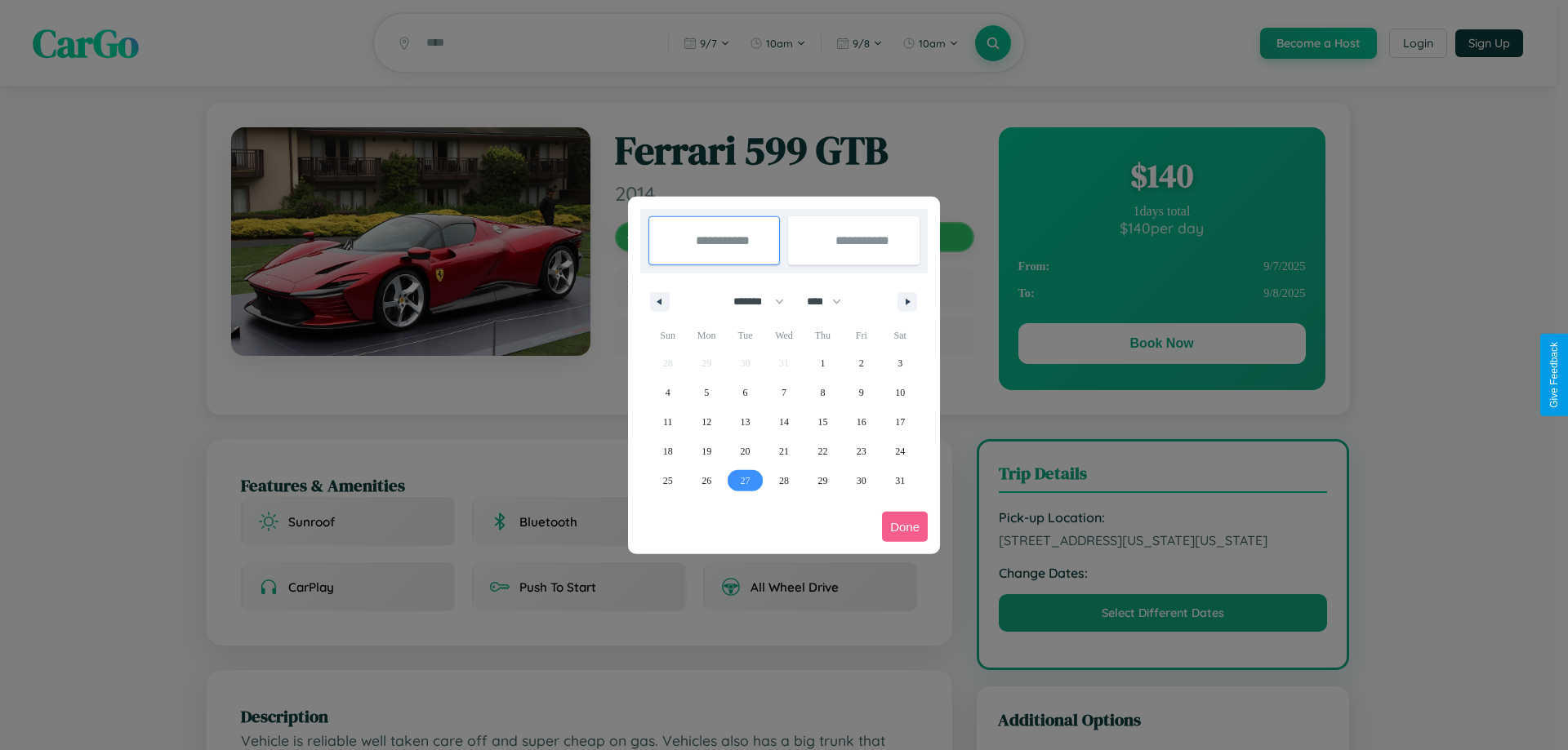
type input "**********"
click at [908, 301] on icon "button" at bounding box center [910, 301] width 8 height 6
select select "*"
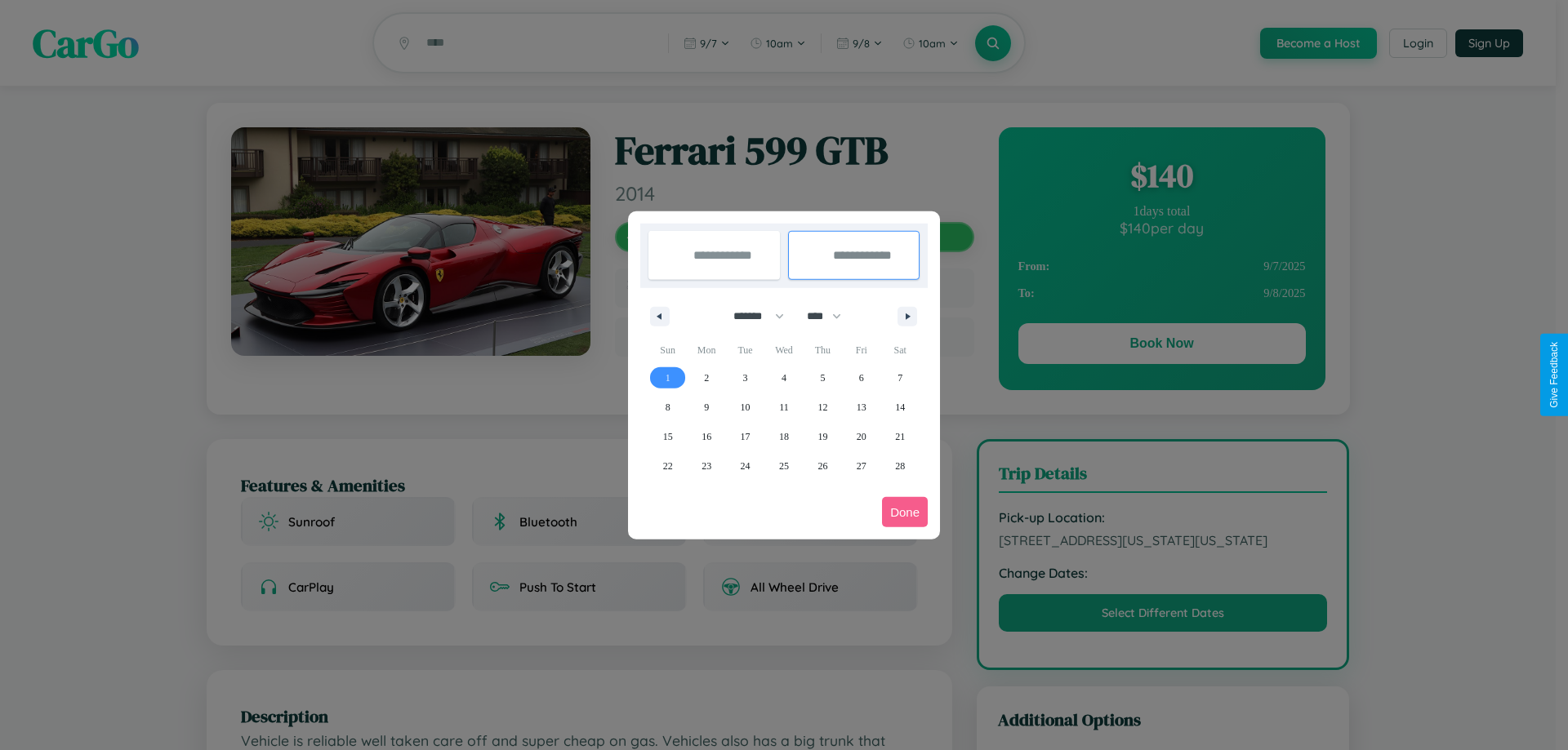
click at [667, 377] on span "1" at bounding box center [668, 377] width 5 height 29
type input "**********"
select select "*"
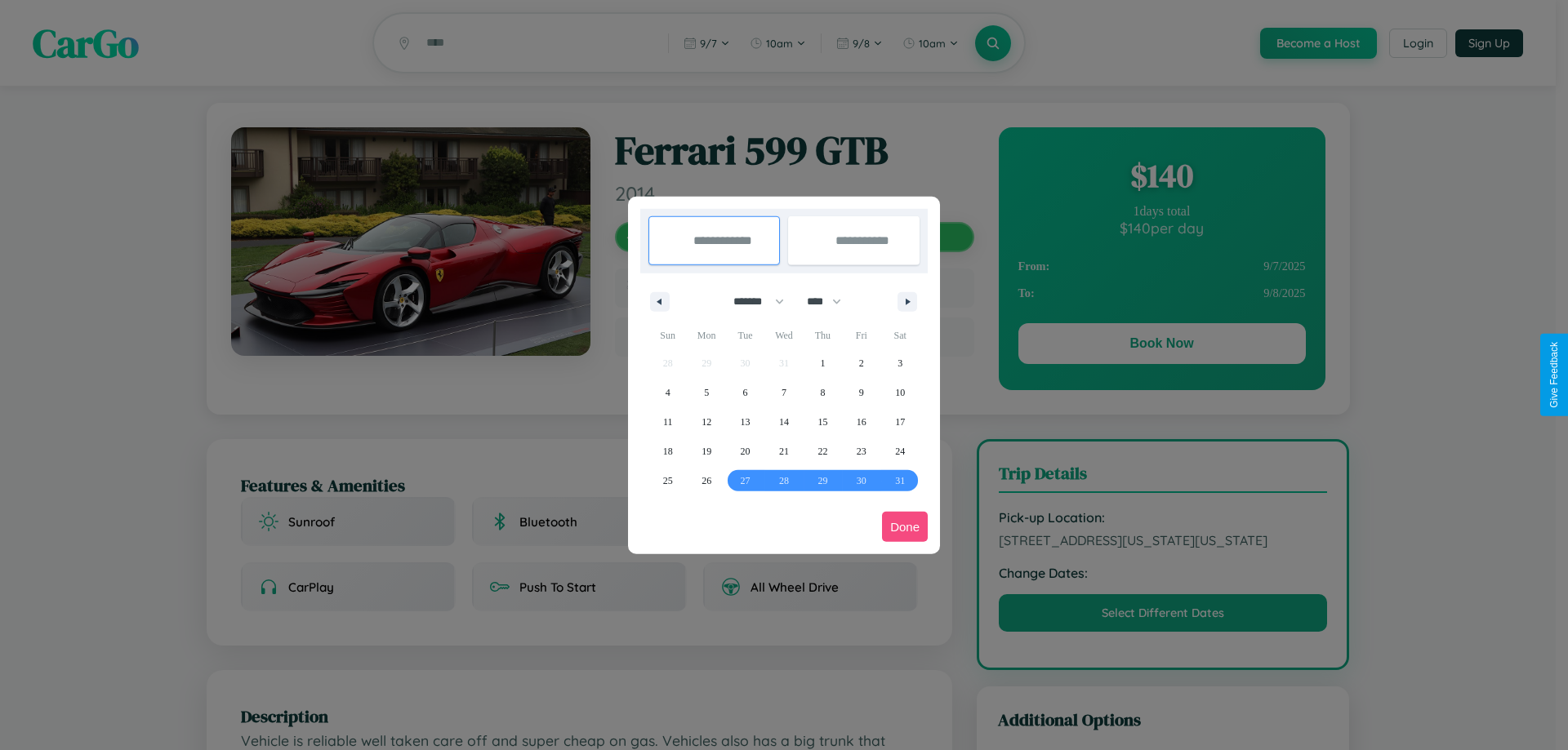
click at [905, 527] on button "Done" at bounding box center [905, 527] width 46 height 30
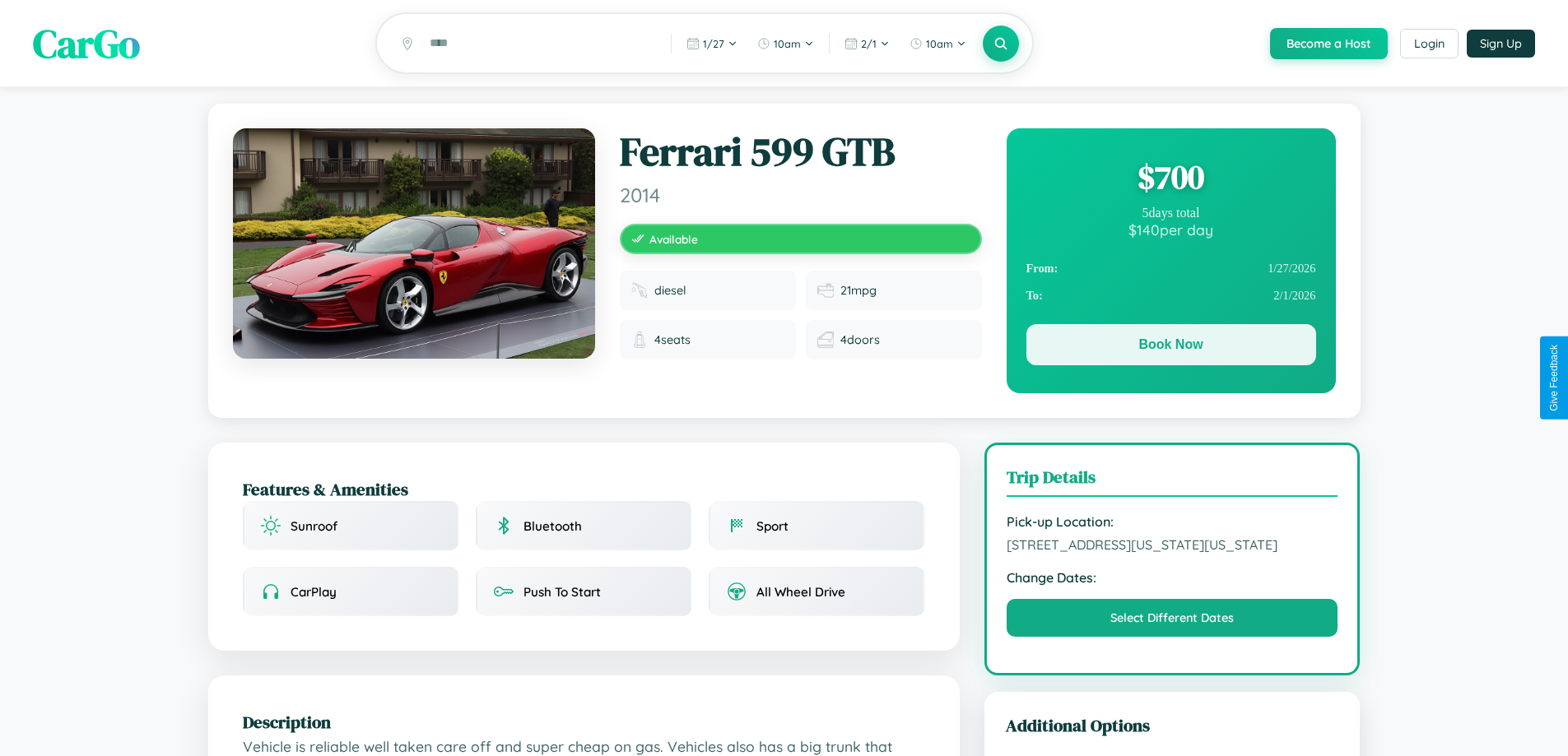
click at [1171, 347] on button "Book Now" at bounding box center [1171, 345] width 290 height 41
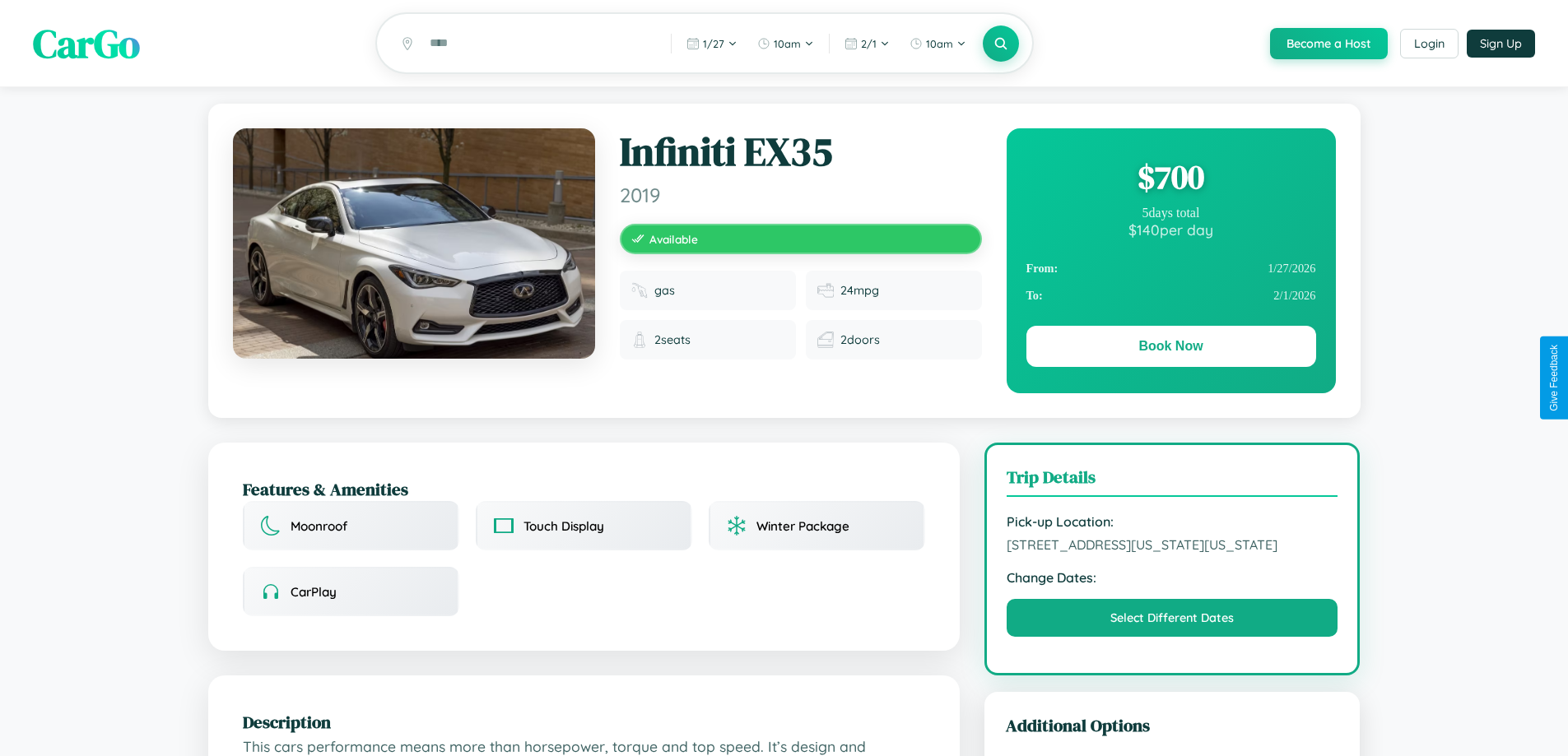
click at [1171, 179] on div "$ 700" at bounding box center [1171, 177] width 290 height 45
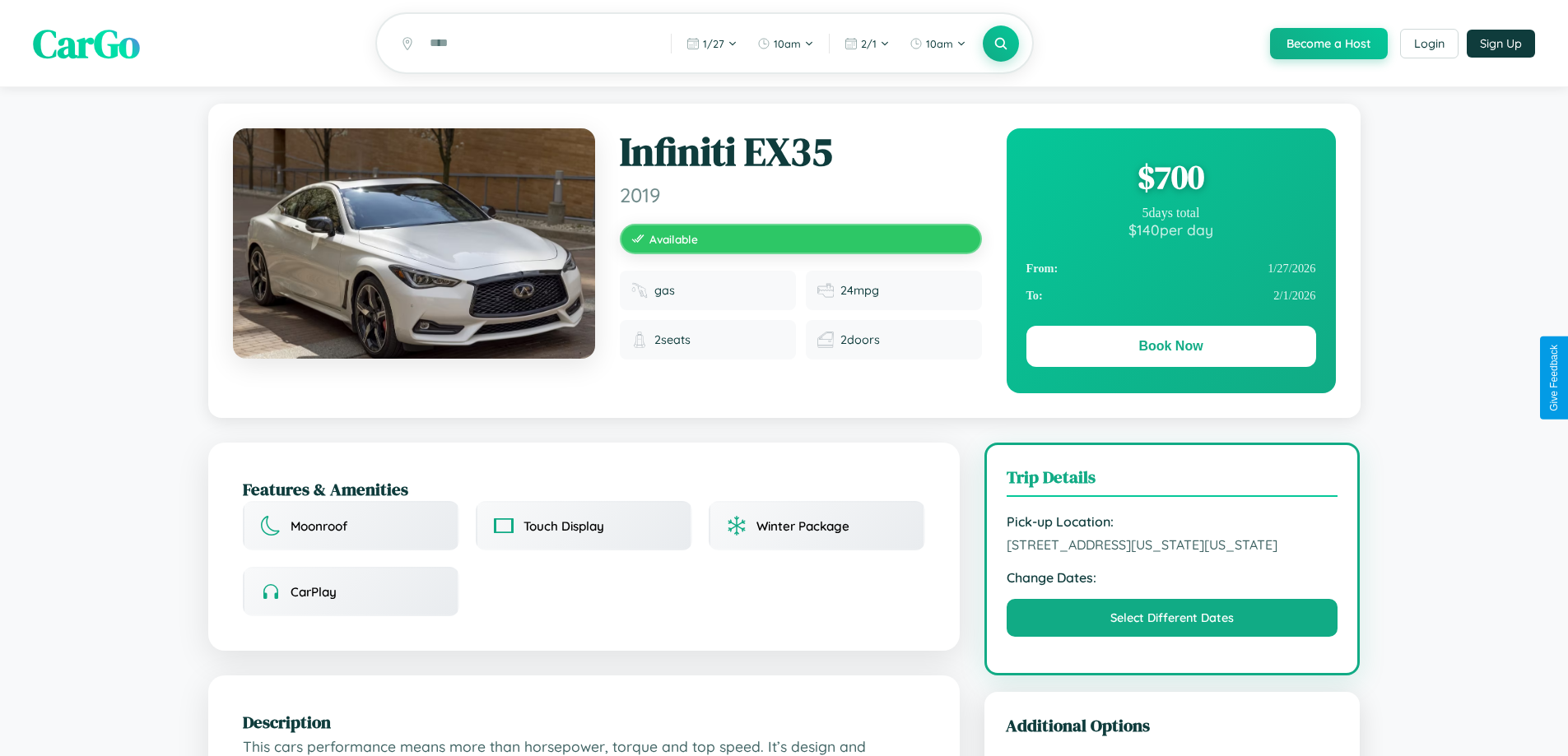
click at [1171, 179] on div "$ 700" at bounding box center [1171, 177] width 290 height 45
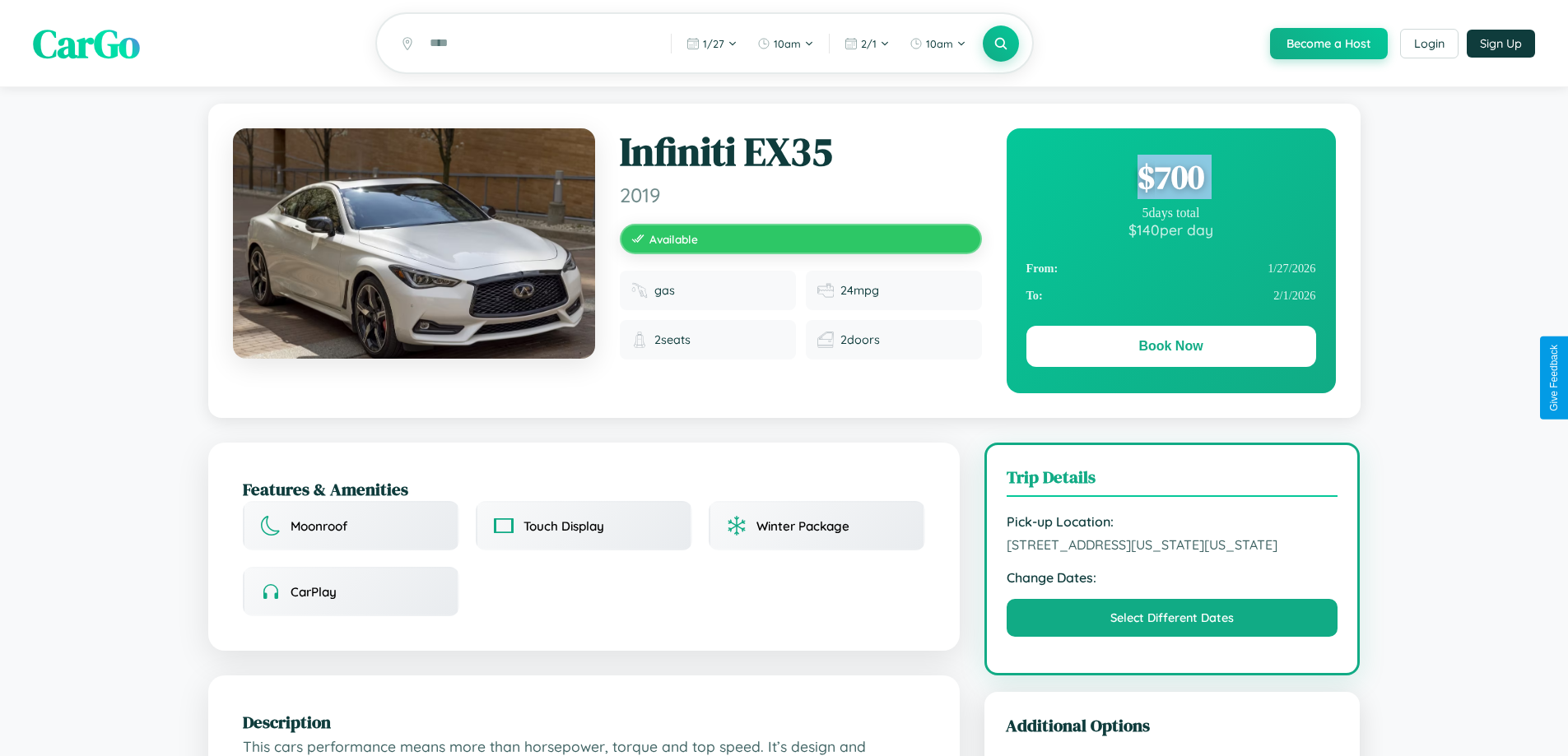
click at [1171, 179] on div "$ 700" at bounding box center [1171, 177] width 290 height 45
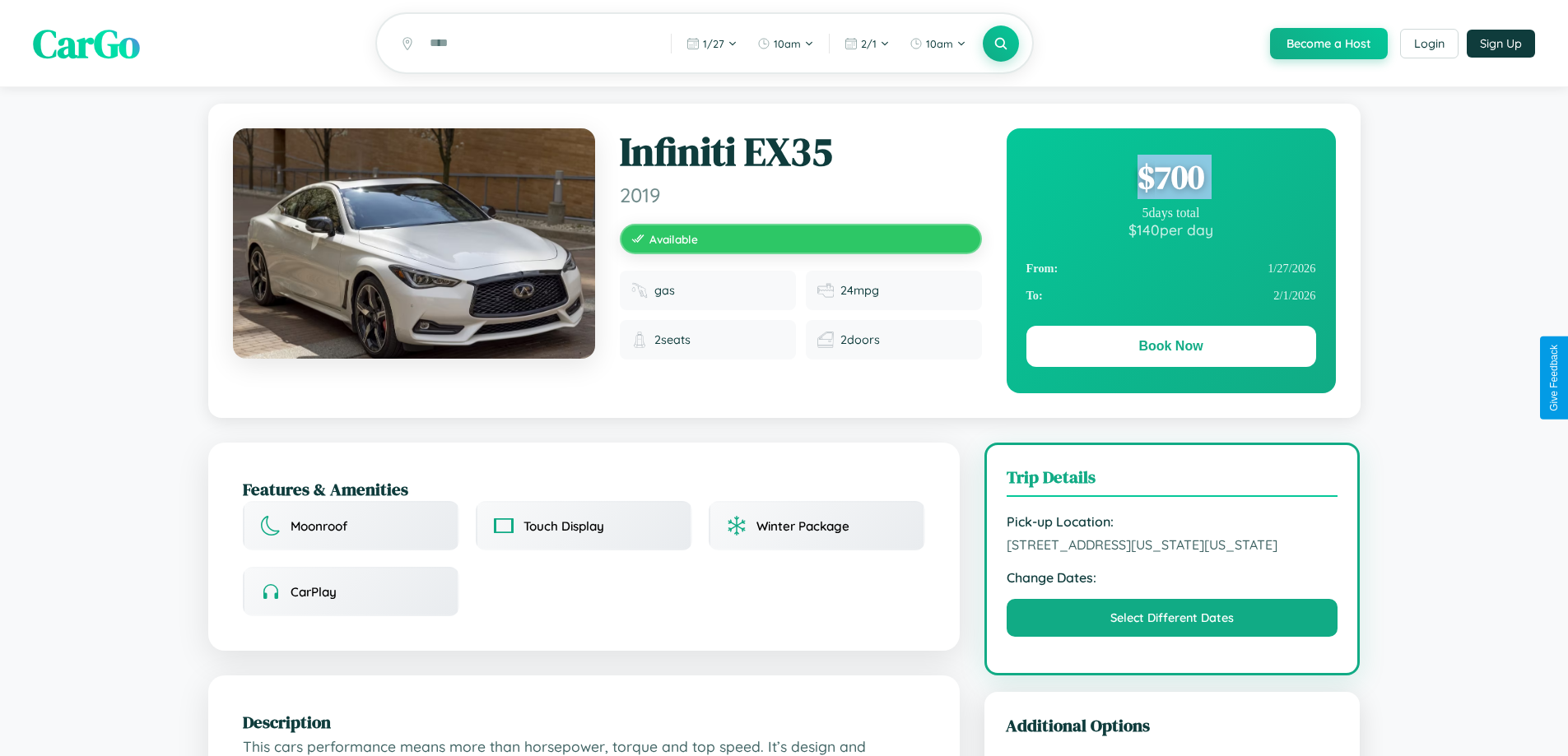
click at [1171, 179] on div "$ 700" at bounding box center [1171, 177] width 290 height 45
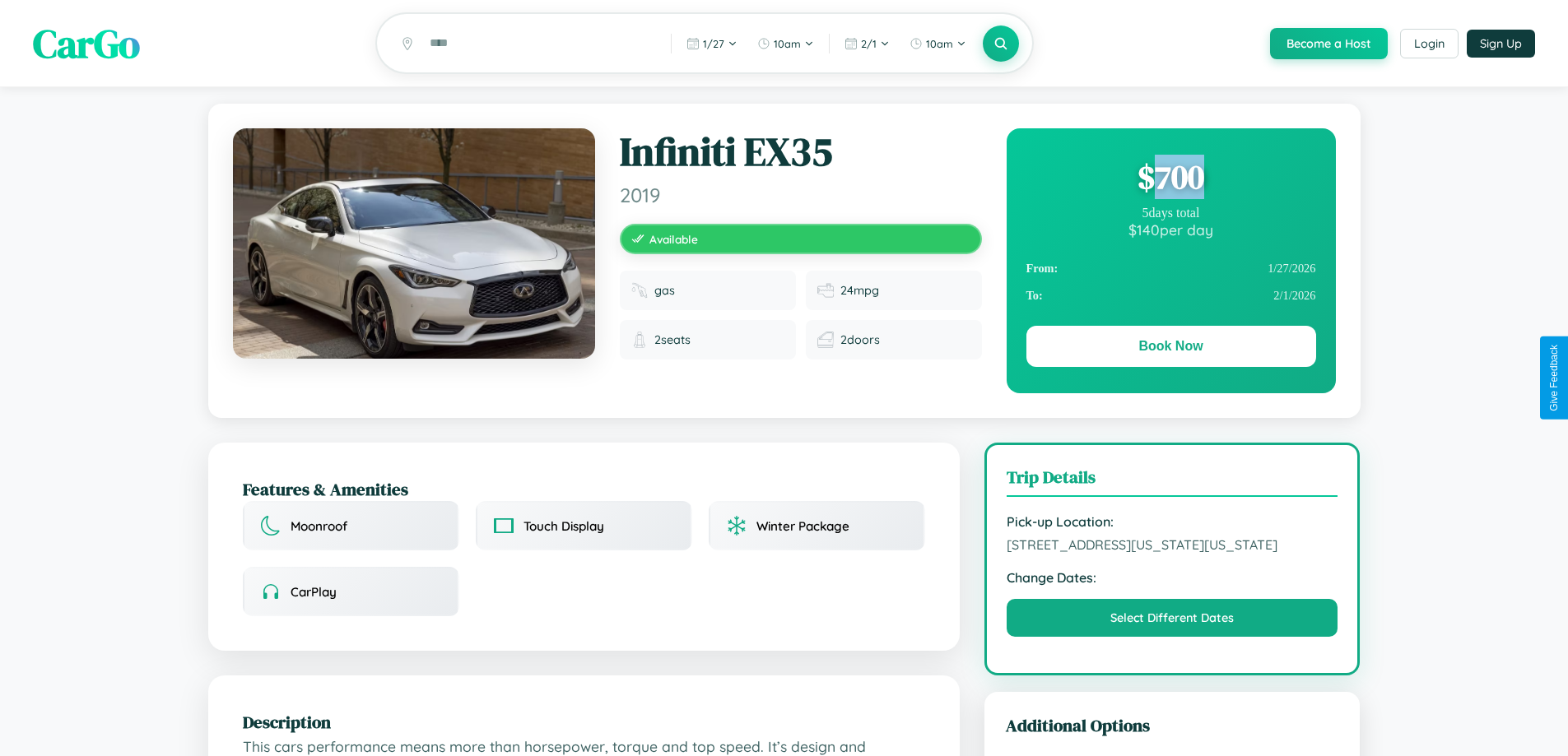
click at [1171, 179] on div "$ 700" at bounding box center [1171, 177] width 290 height 45
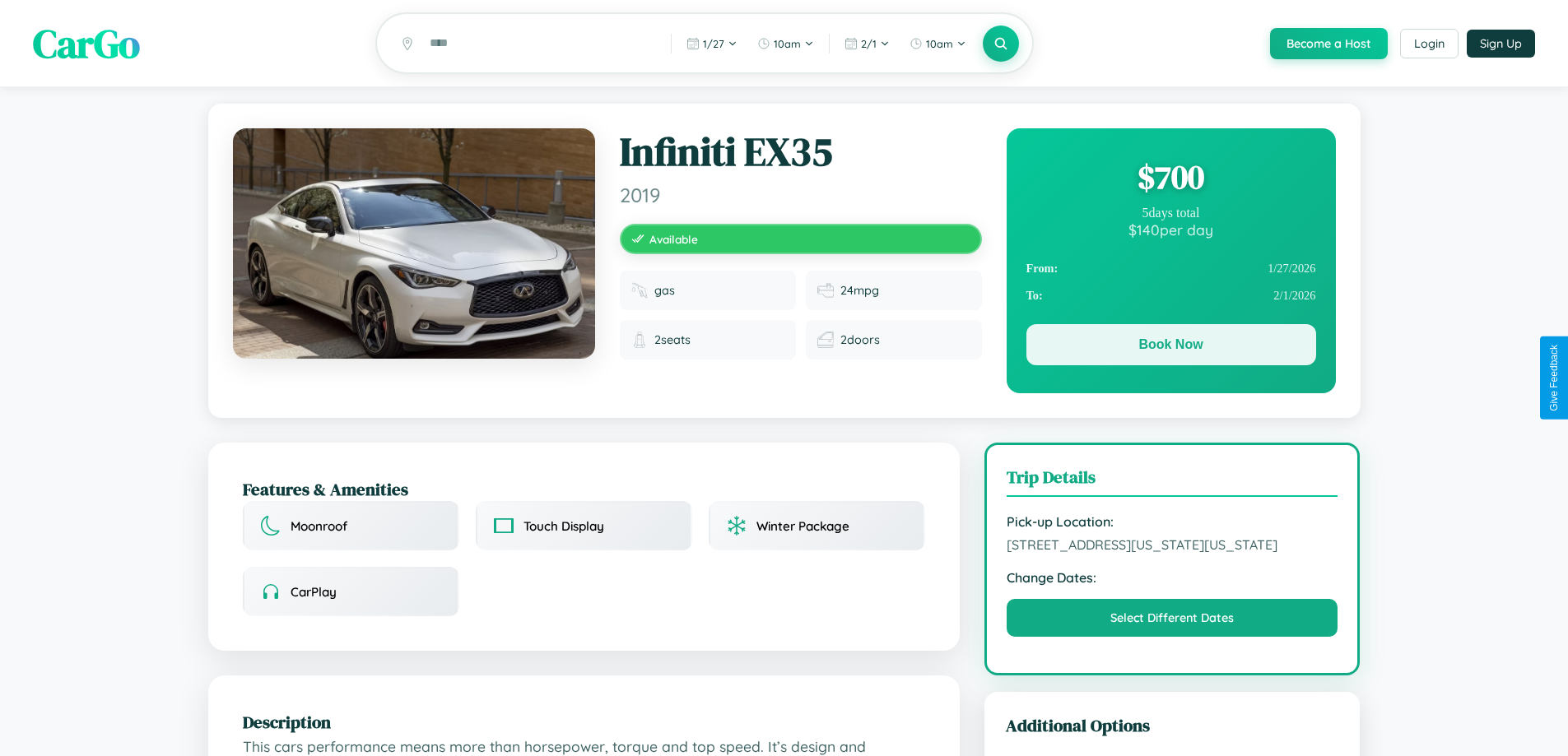
click at [1171, 347] on button "Book Now" at bounding box center [1171, 345] width 290 height 41
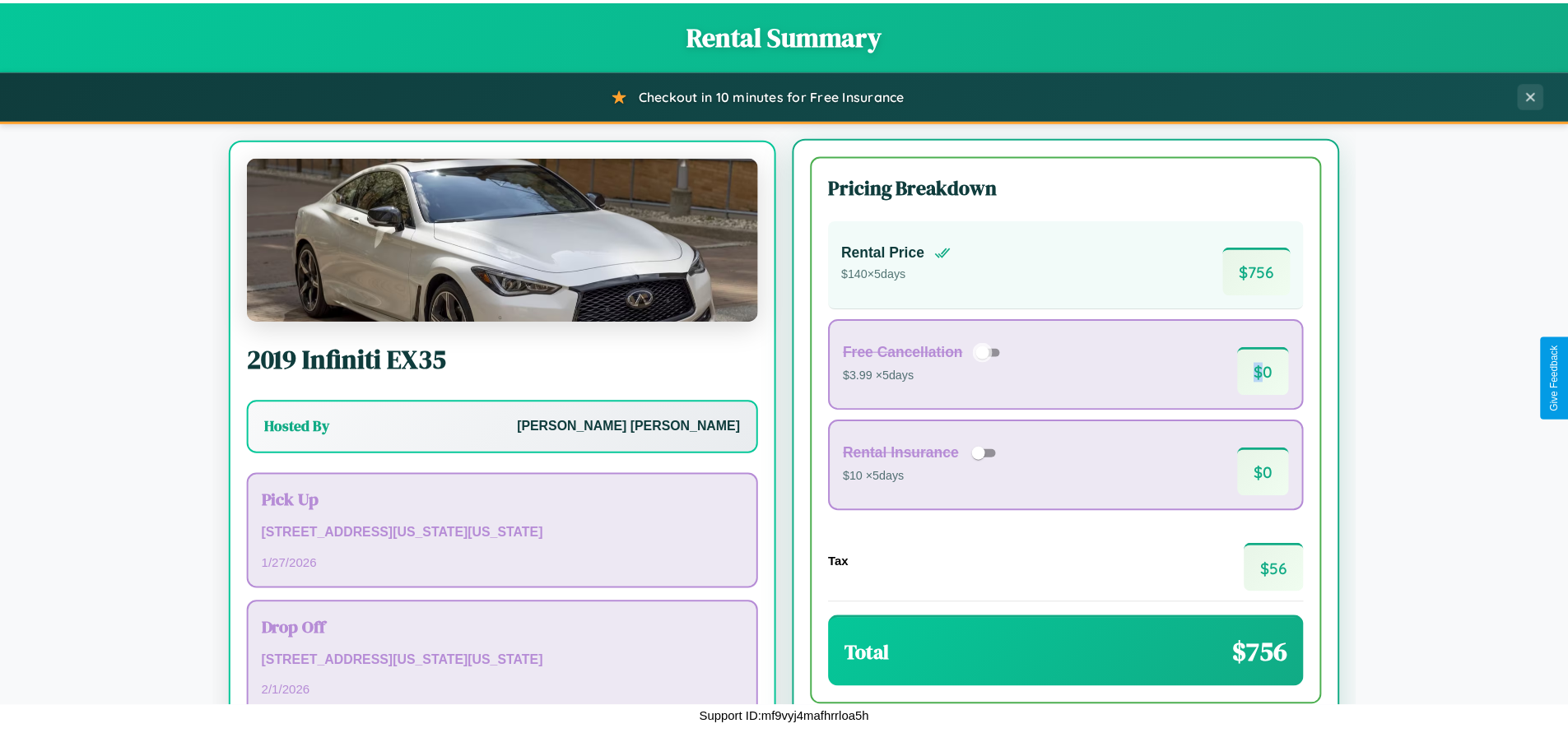
scroll to position [77, 0]
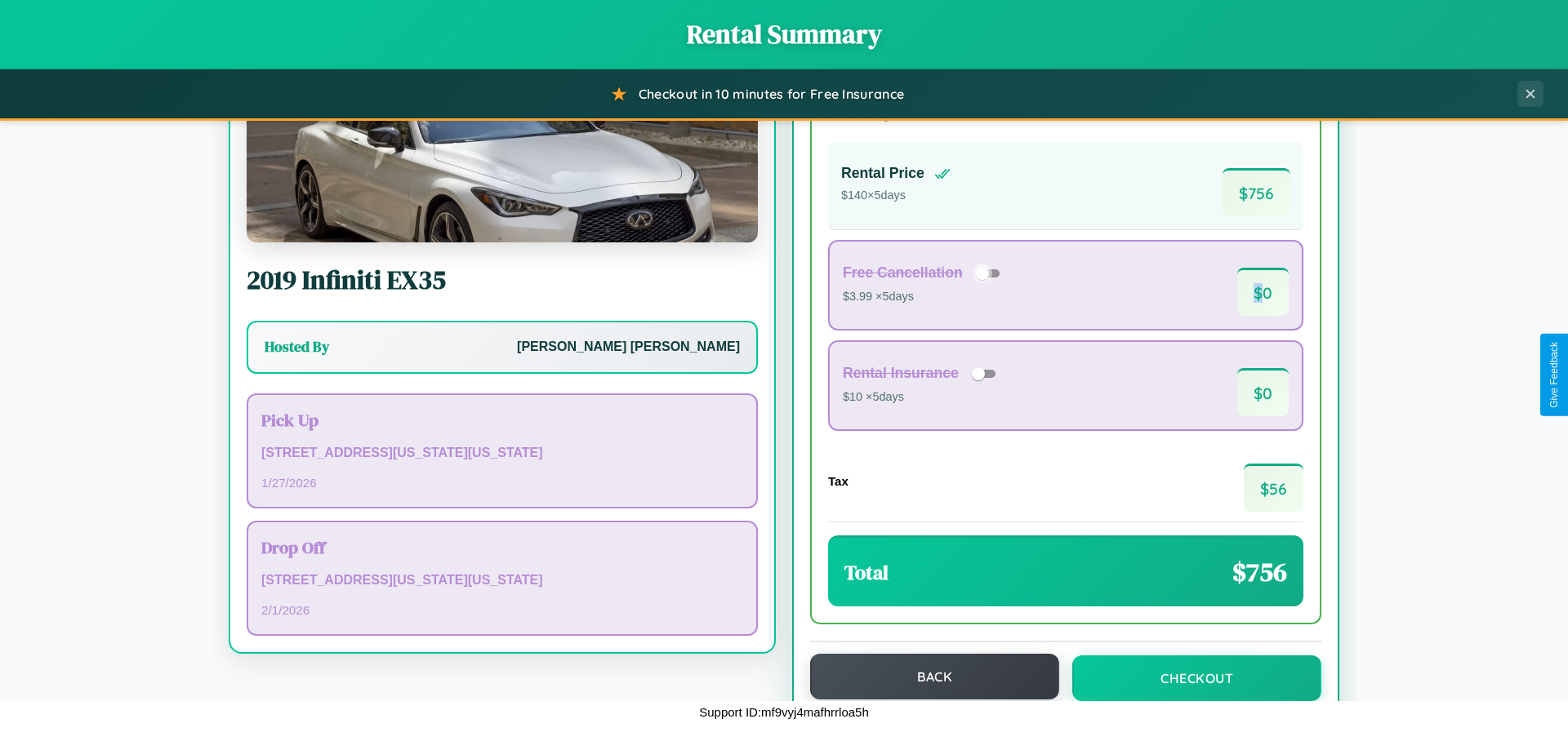
click at [927, 677] on button "Back" at bounding box center [935, 677] width 249 height 46
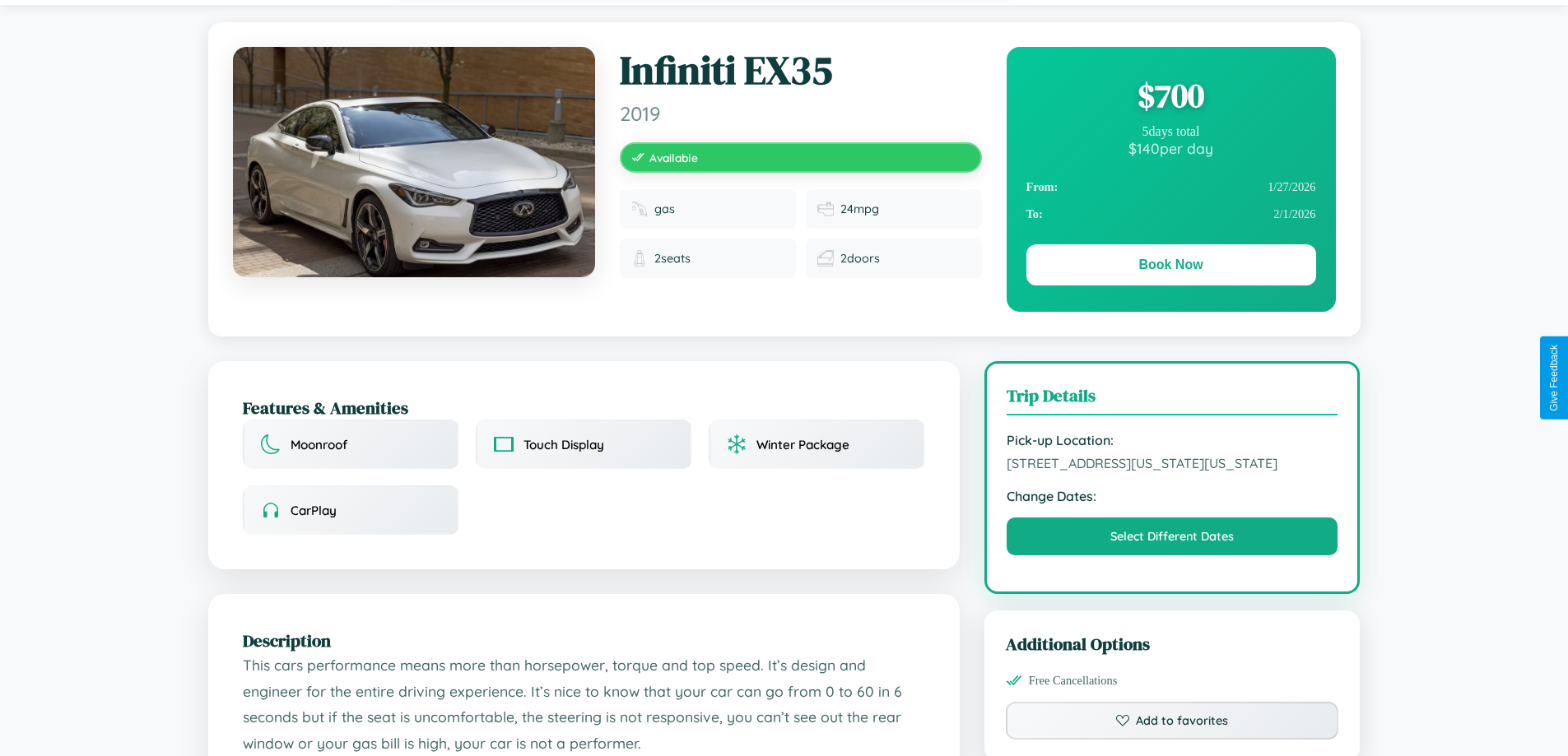
scroll to position [178, 0]
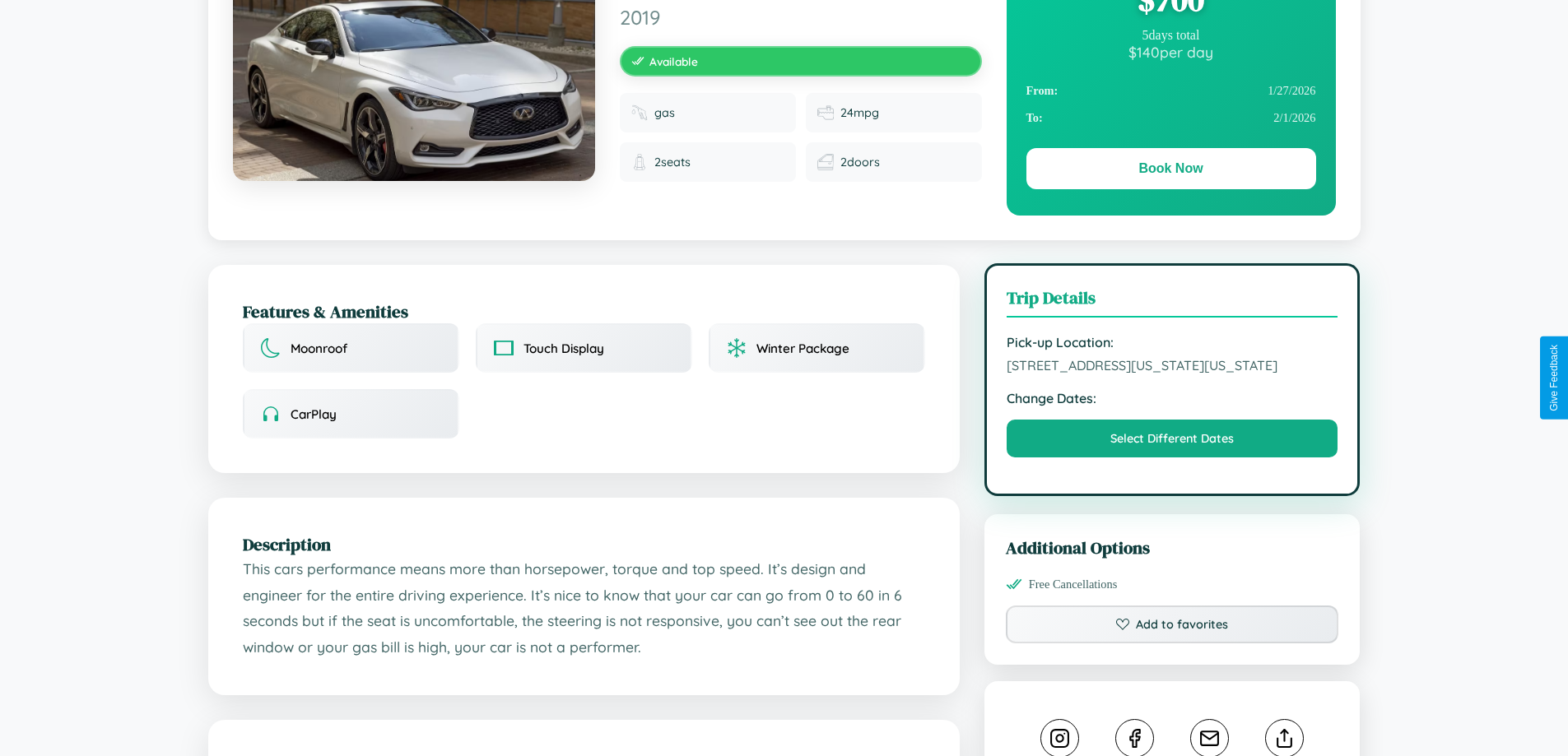
click at [1172, 373] on span "6945 Liberty Street New York City New York 27176 United States" at bounding box center [1172, 365] width 331 height 16
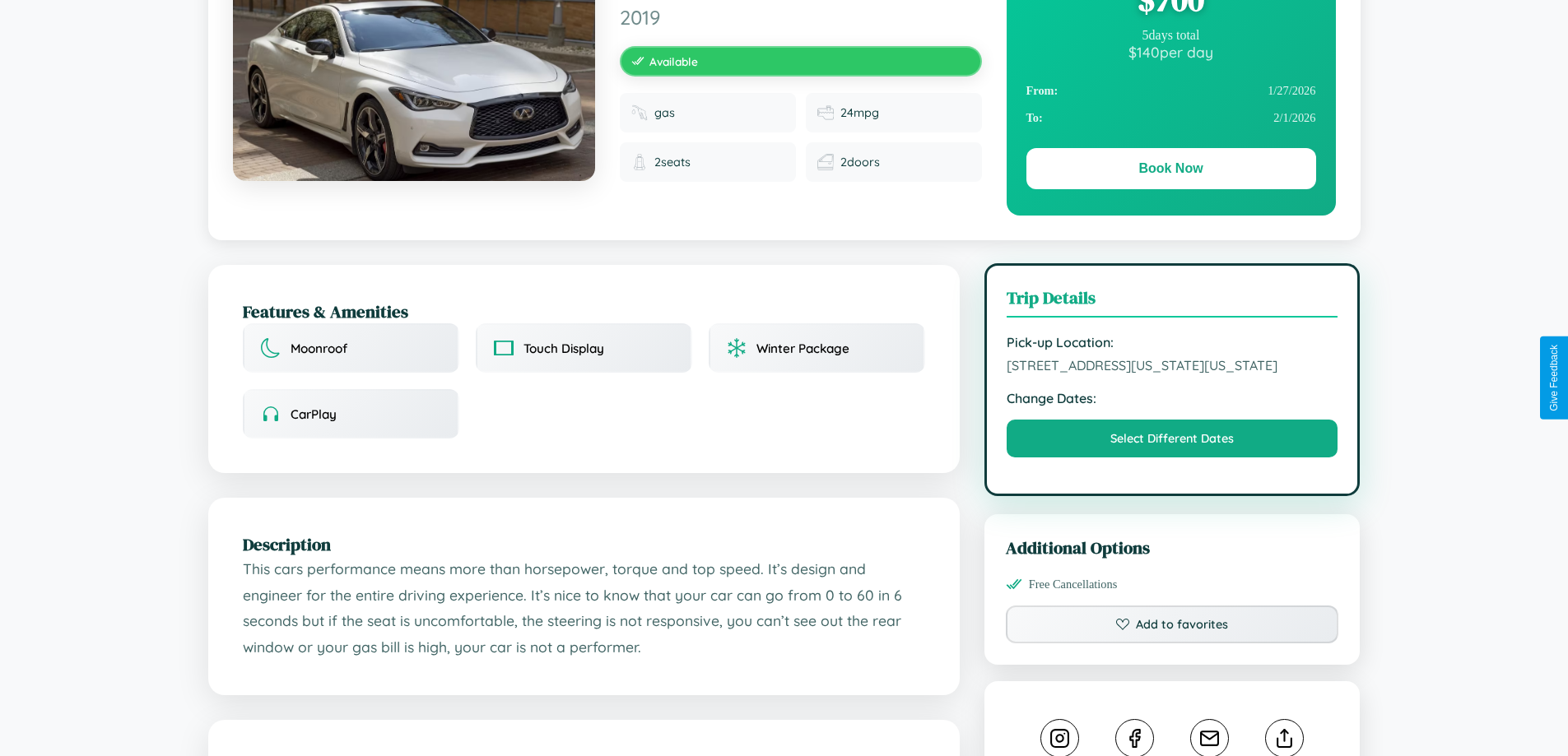
click at [1172, 373] on span "6945 Liberty Street New York City New York 27176 United States" at bounding box center [1172, 365] width 331 height 16
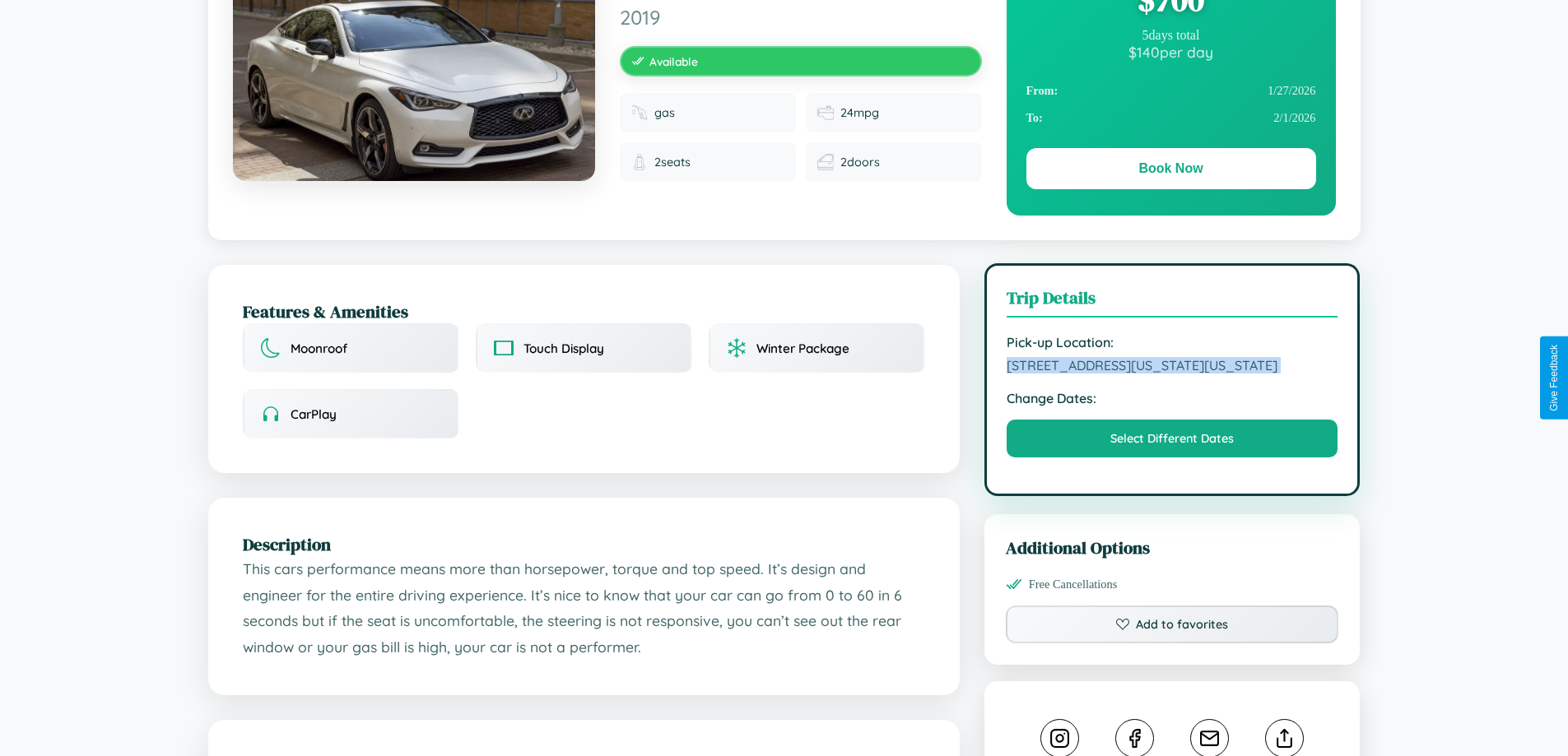
click at [1172, 373] on span "6945 Liberty Street New York City New York 27176 United States" at bounding box center [1172, 365] width 331 height 16
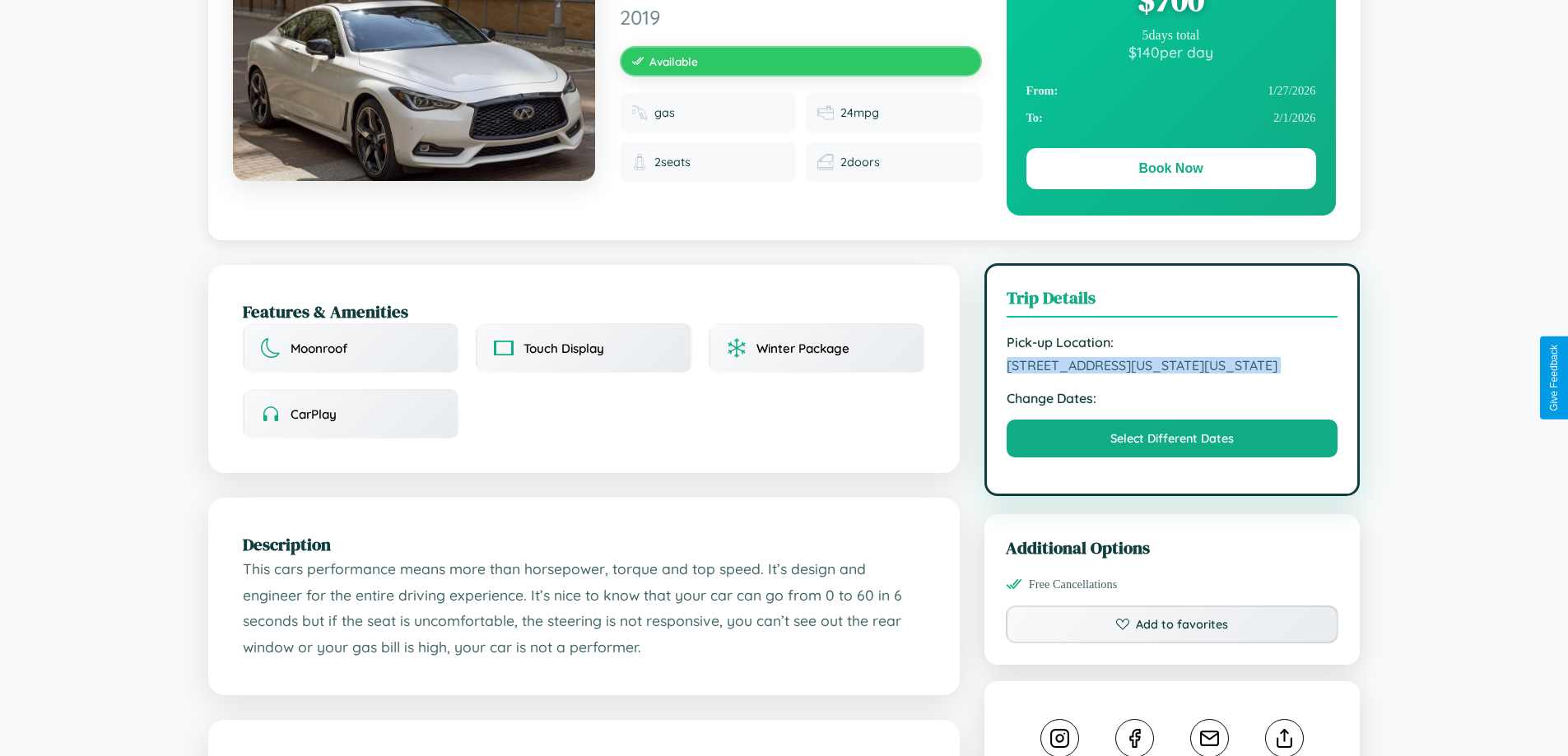
click at [1172, 373] on span "6945 Liberty Street New York City New York 27176 United States" at bounding box center [1172, 365] width 331 height 16
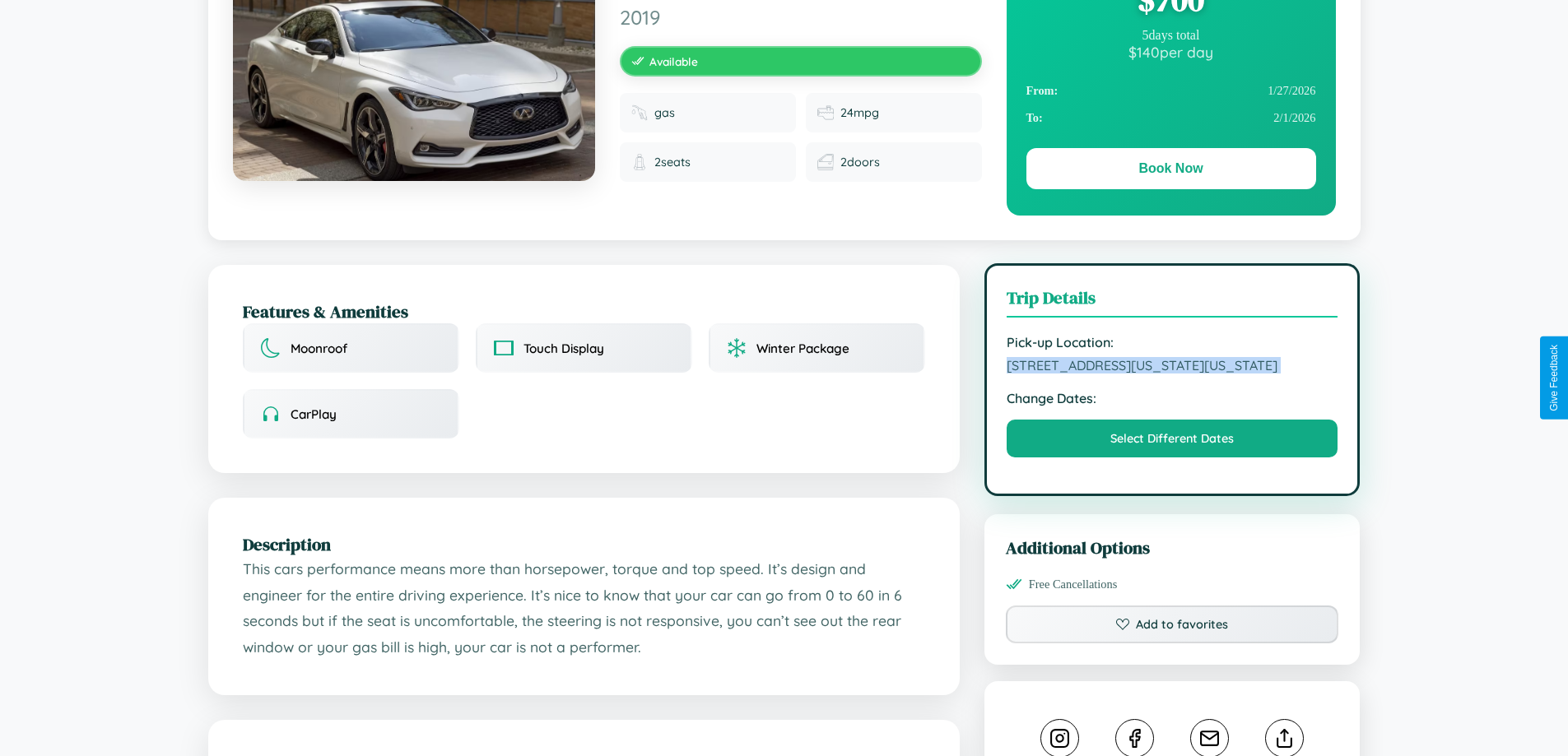
click at [1172, 373] on span "6945 Liberty Street New York City New York 27176 United States" at bounding box center [1172, 365] width 331 height 16
